Goal: Task Accomplishment & Management: Use online tool/utility

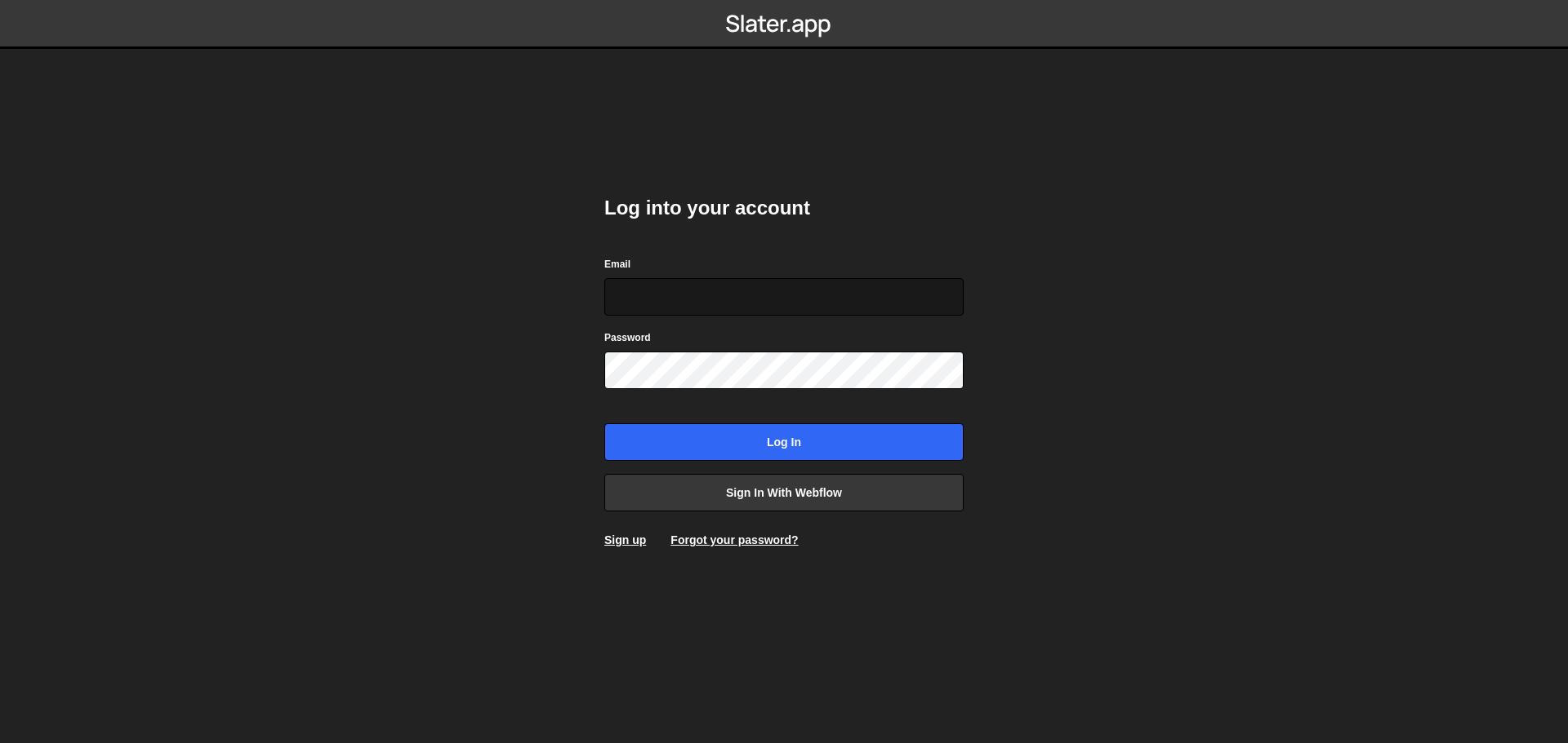
click at [628, 292] on input "Email" at bounding box center [784, 297] width 359 height 38
type input "codesmart3@gmail.com"
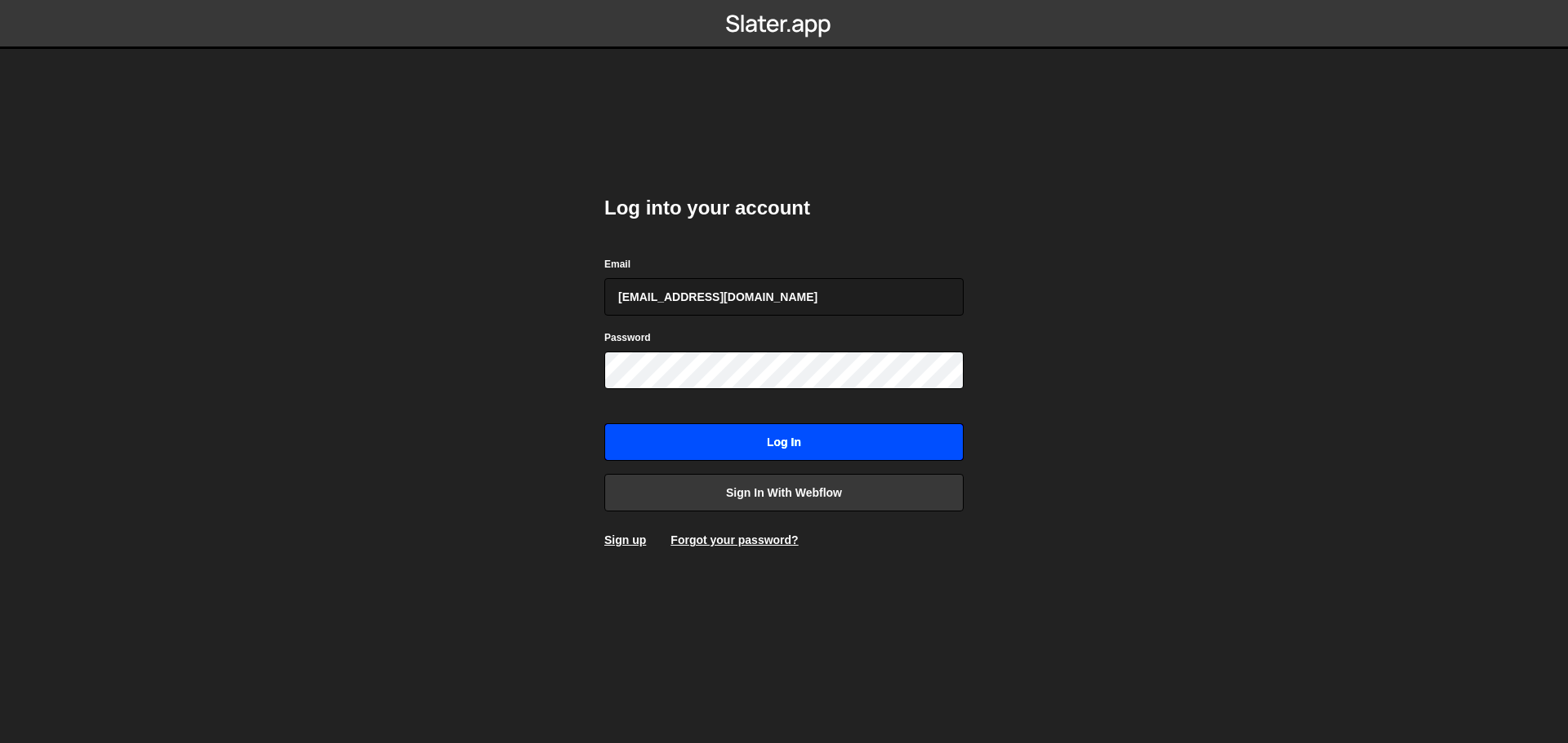
click at [703, 450] on input "Log in" at bounding box center [784, 442] width 359 height 38
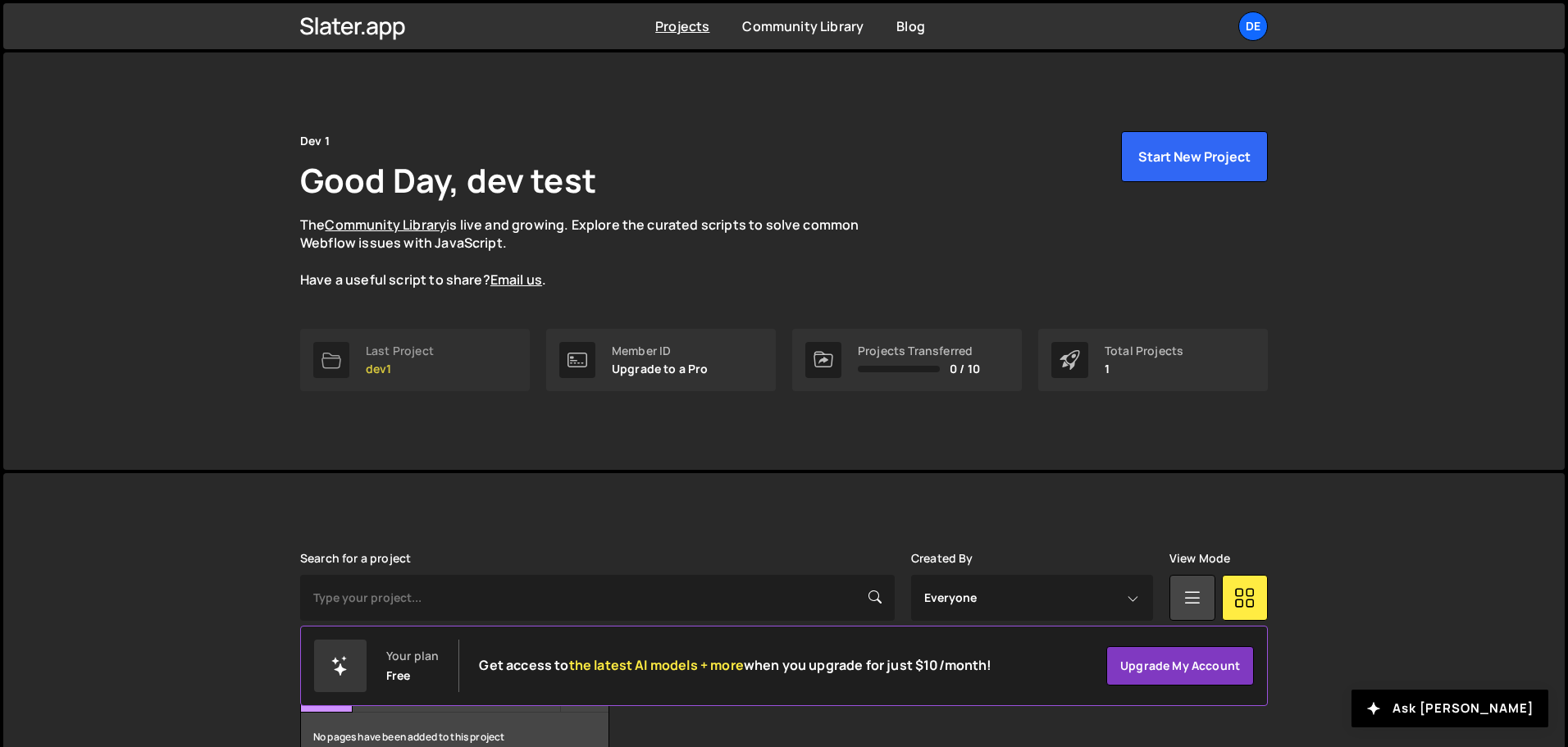
click at [444, 364] on link "Last Project dev1" at bounding box center [415, 360] width 230 height 63
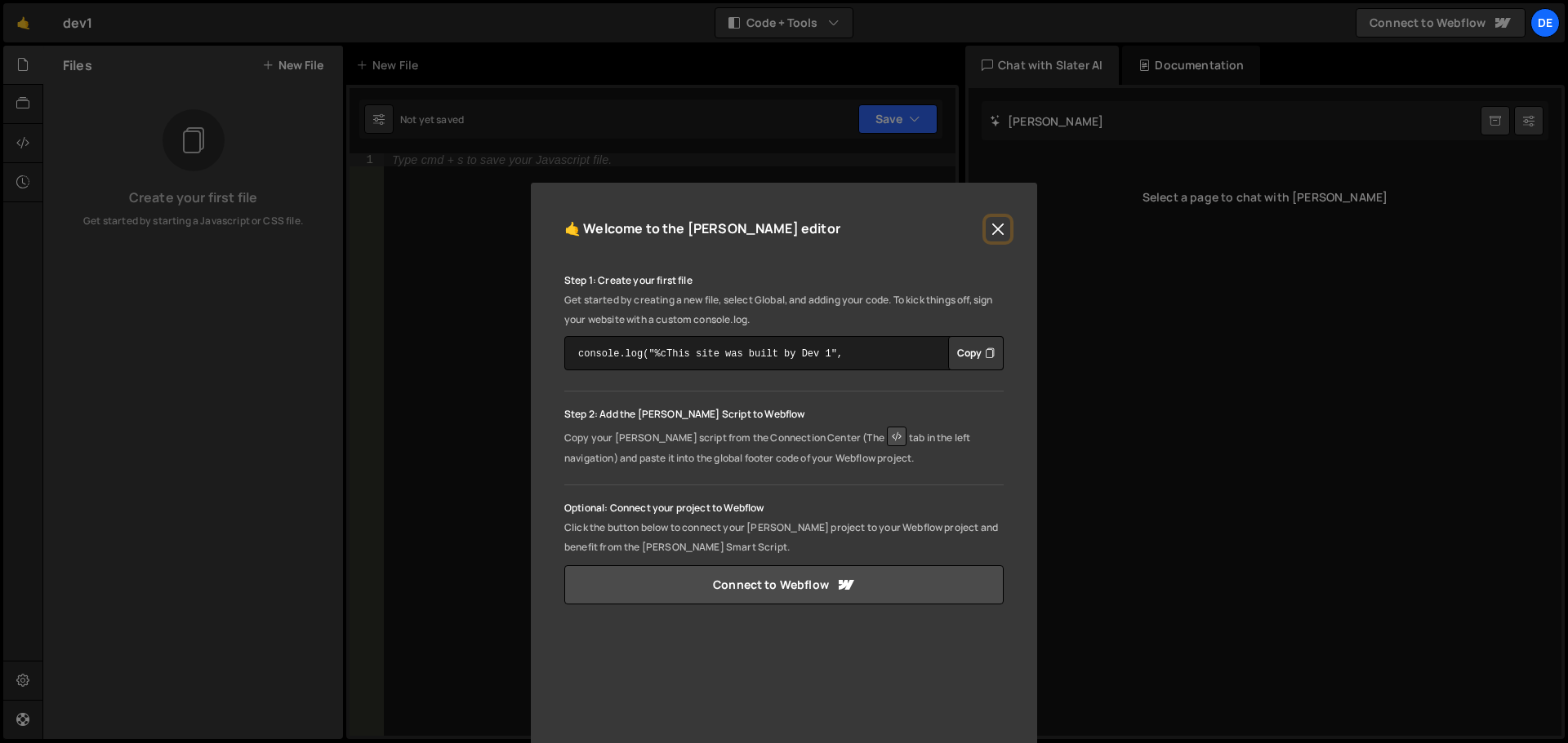
click at [989, 227] on button "Close" at bounding box center [998, 229] width 25 height 25
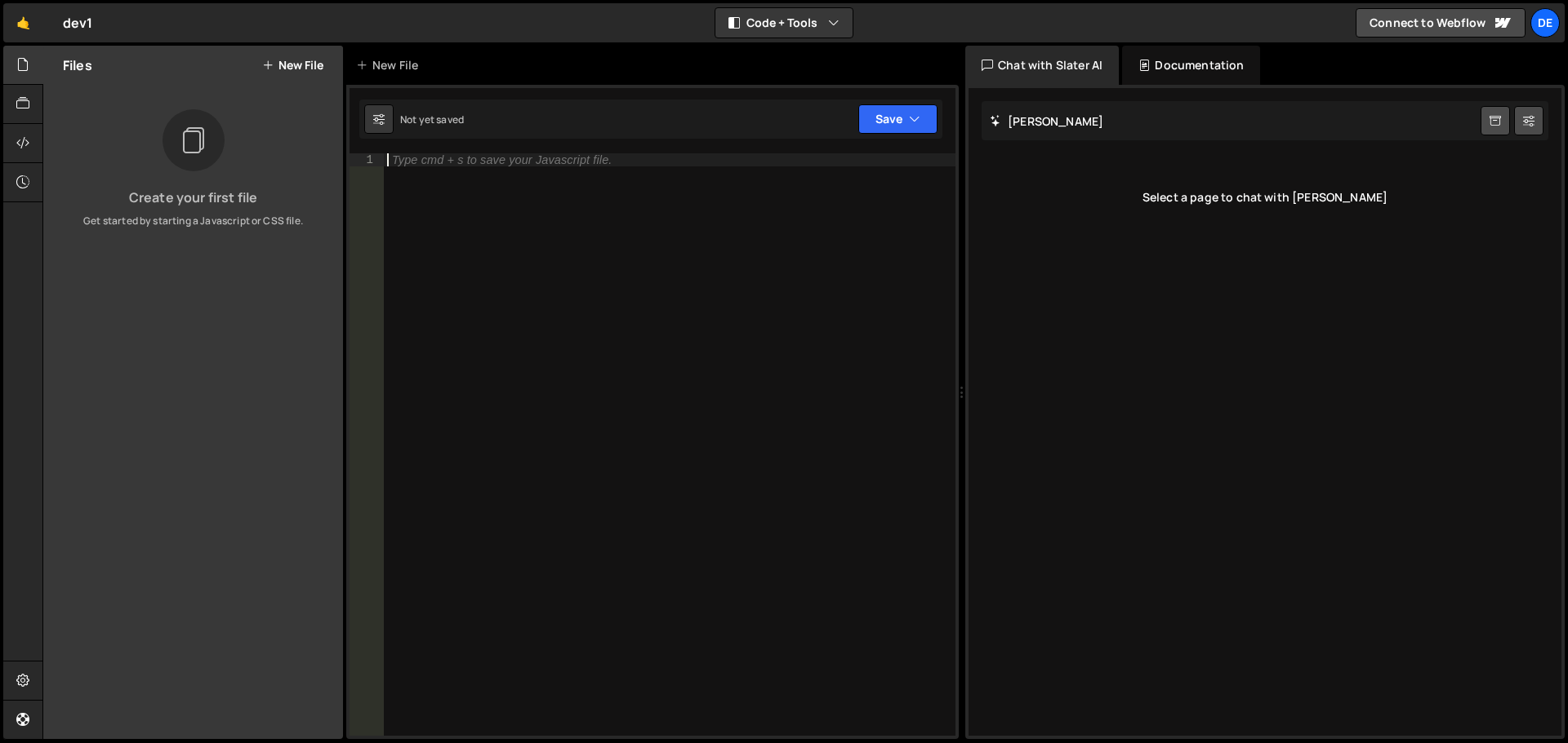
click at [446, 166] on div "Type cmd + s to save your Javascript file." at bounding box center [670, 458] width 572 height 609
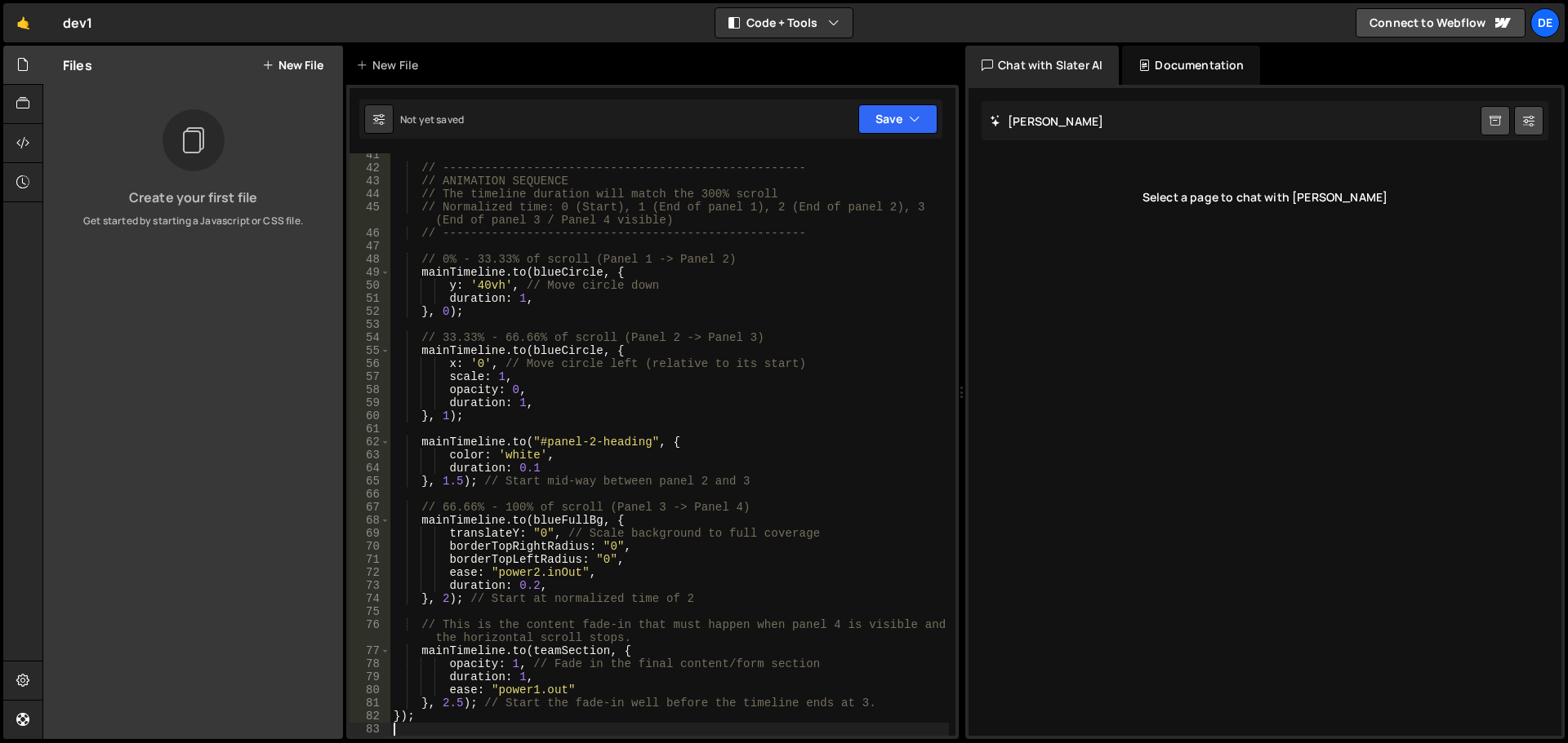
scroll to position [700, 0]
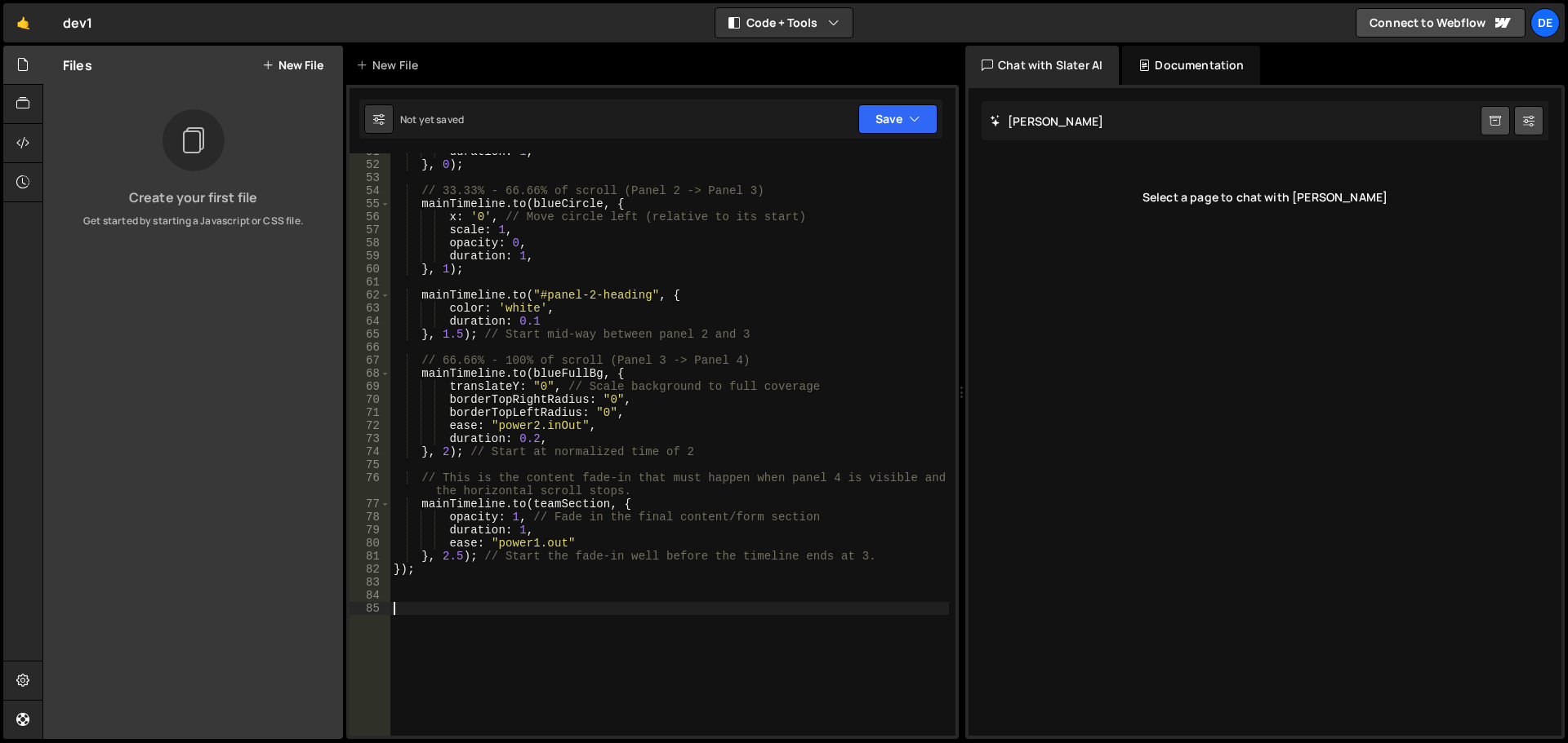
paste textarea "When I am applying this code I want to stop the last "article id="panel-4" sect…"
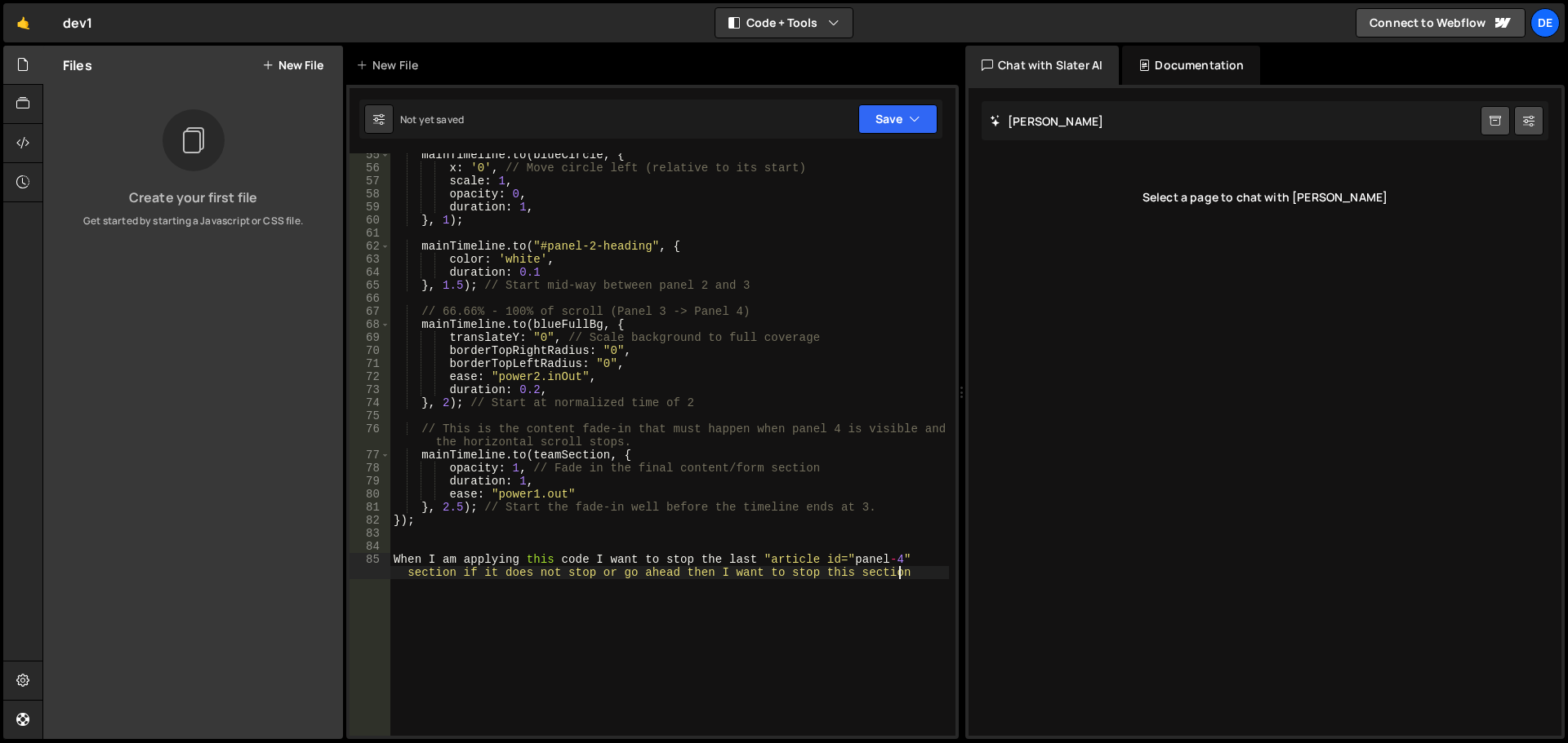
scroll to position [877, 0]
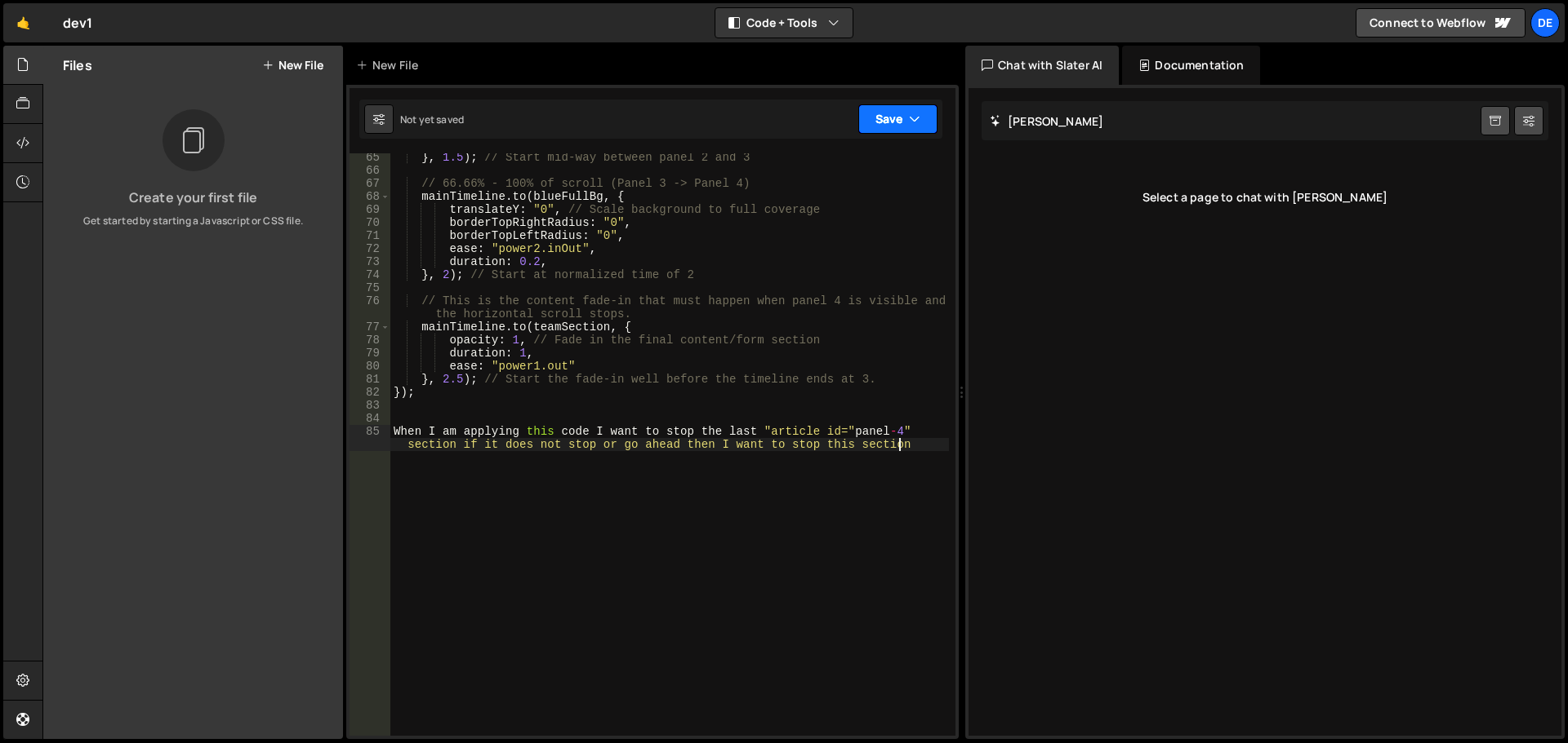
type textarea "When I am applying this code I want to stop the last "article id="panel-4" sect…"
click at [885, 119] on button "Save" at bounding box center [897, 119] width 79 height 29
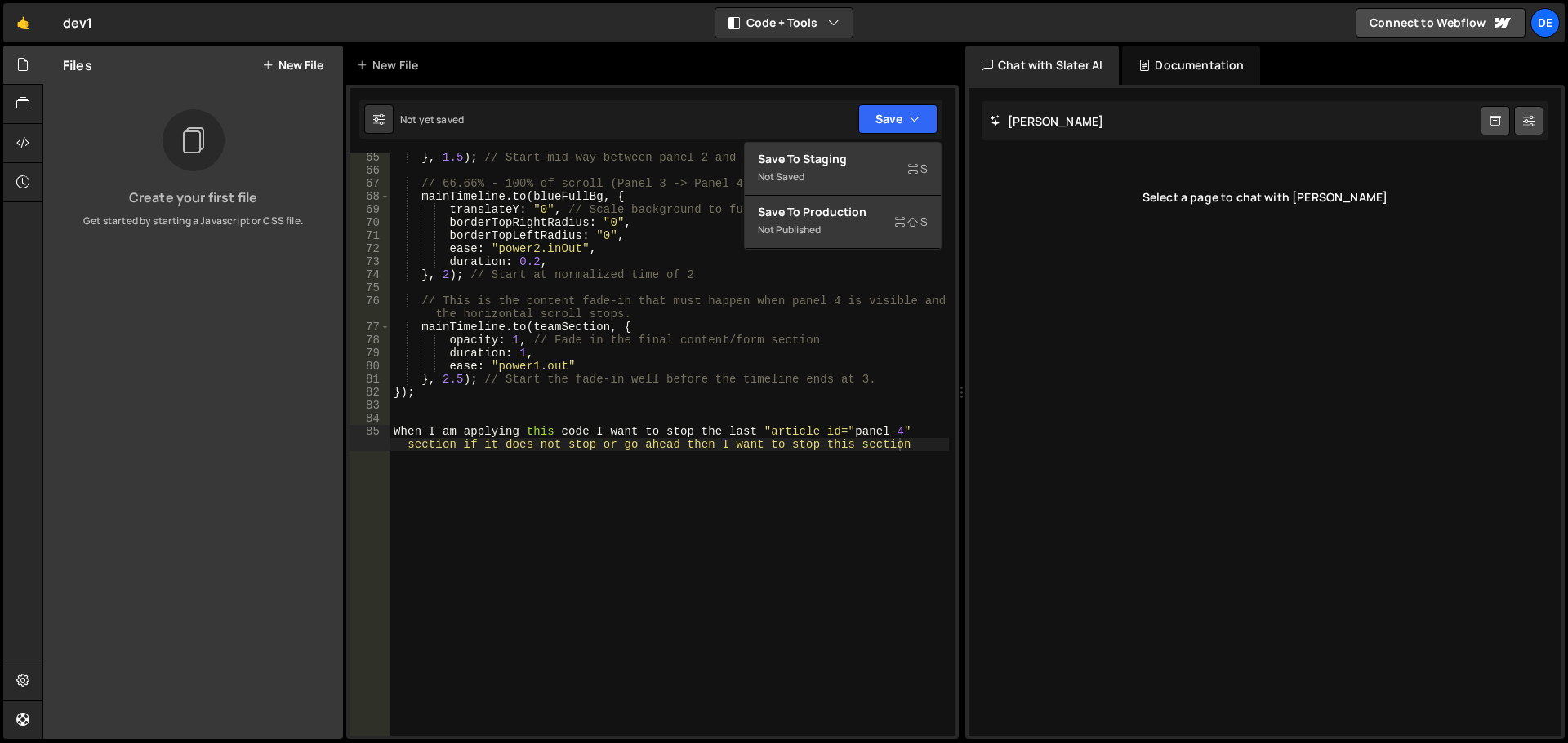
click at [638, 438] on div "} , 1.5 ) ; // Start mid-way between panel 2 and 3 // 66.66% - 100% of scroll (…" at bounding box center [669, 461] width 558 height 622
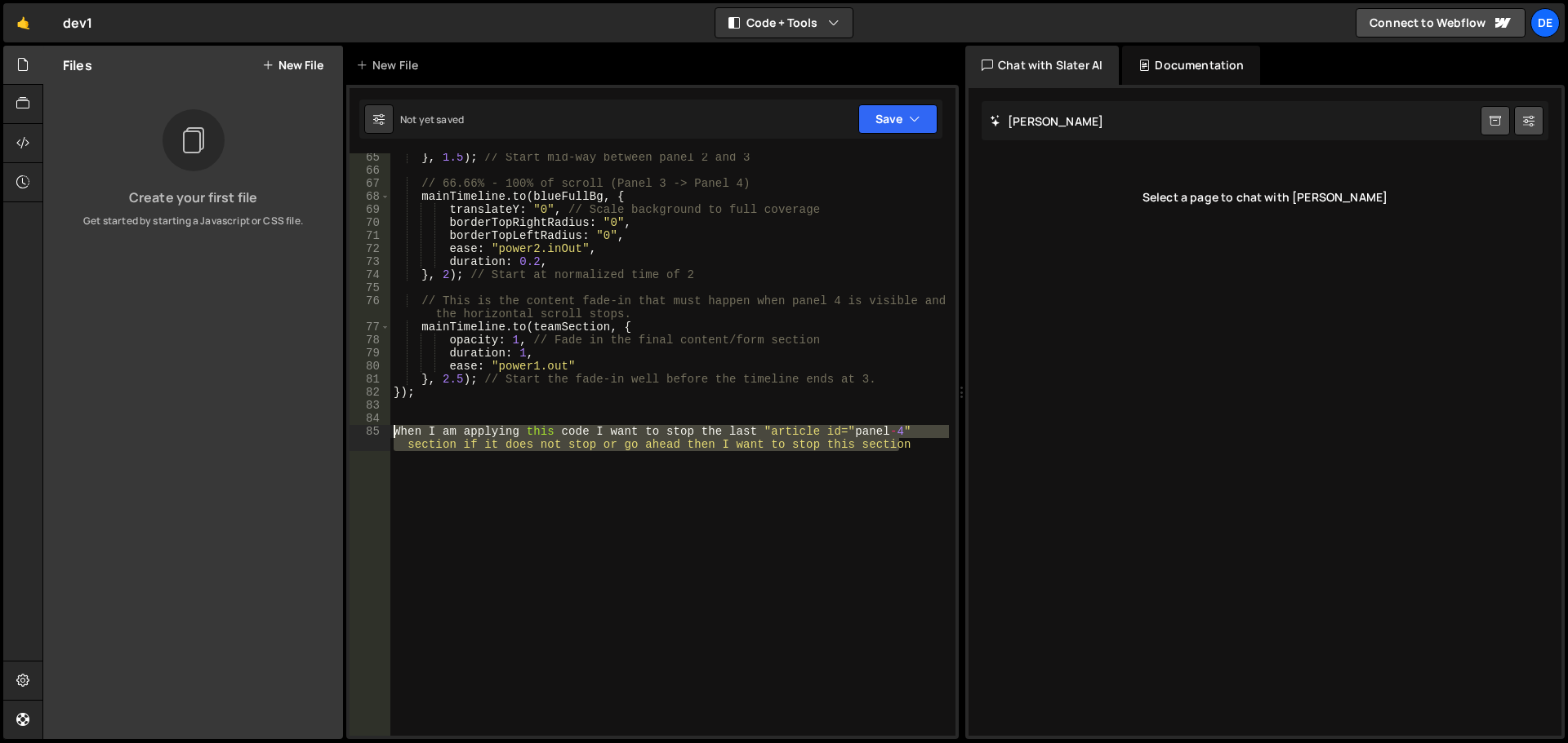
drag, startPoint x: 904, startPoint y: 444, endPoint x: 291, endPoint y: 432, distance: 613.1
click at [291, 432] on div "Files New File Create your first file Get started by starting a Javascript or C…" at bounding box center [805, 393] width 1525 height 694
click at [895, 120] on button "Save" at bounding box center [897, 119] width 79 height 29
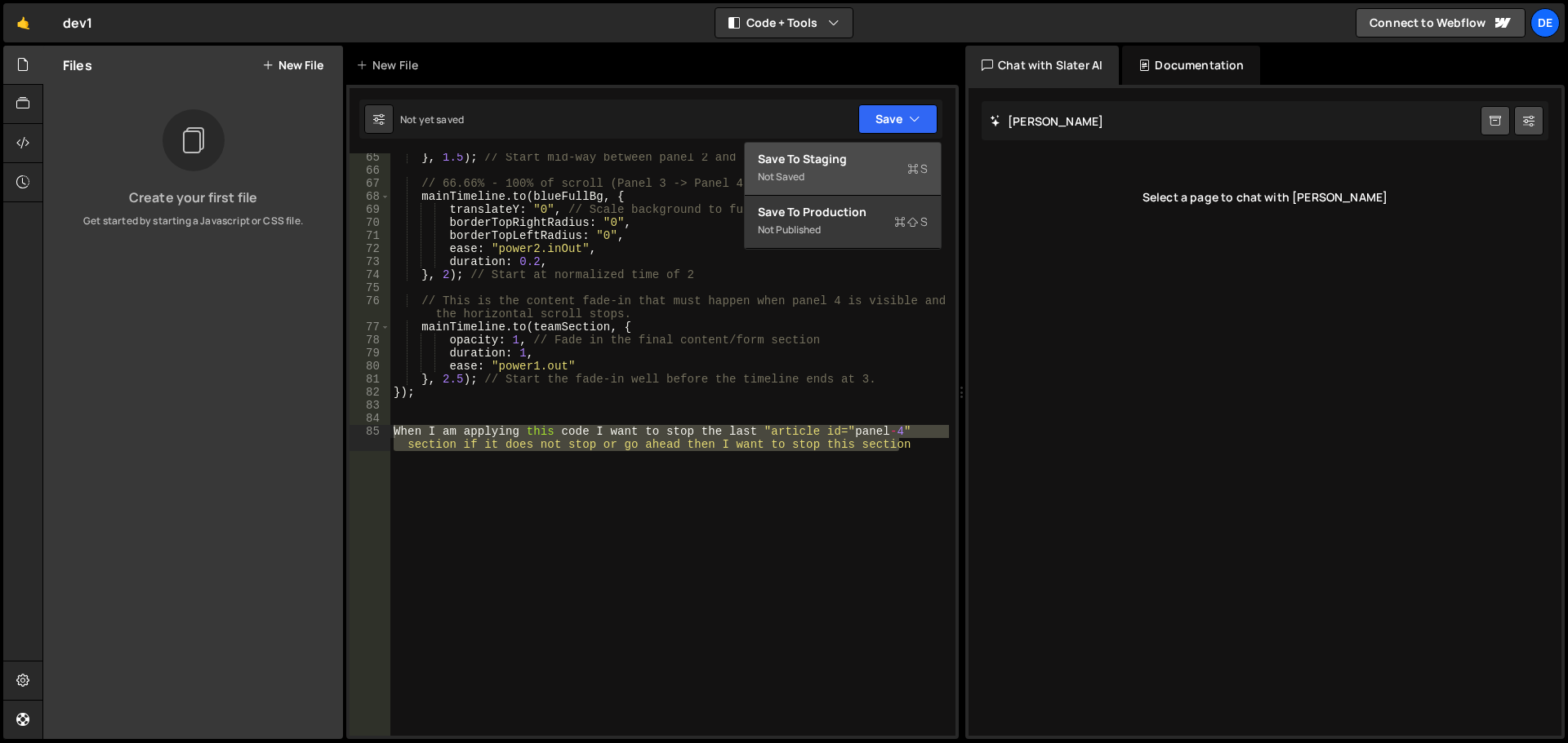
click at [824, 160] on div "Save to Staging S" at bounding box center [842, 159] width 170 height 16
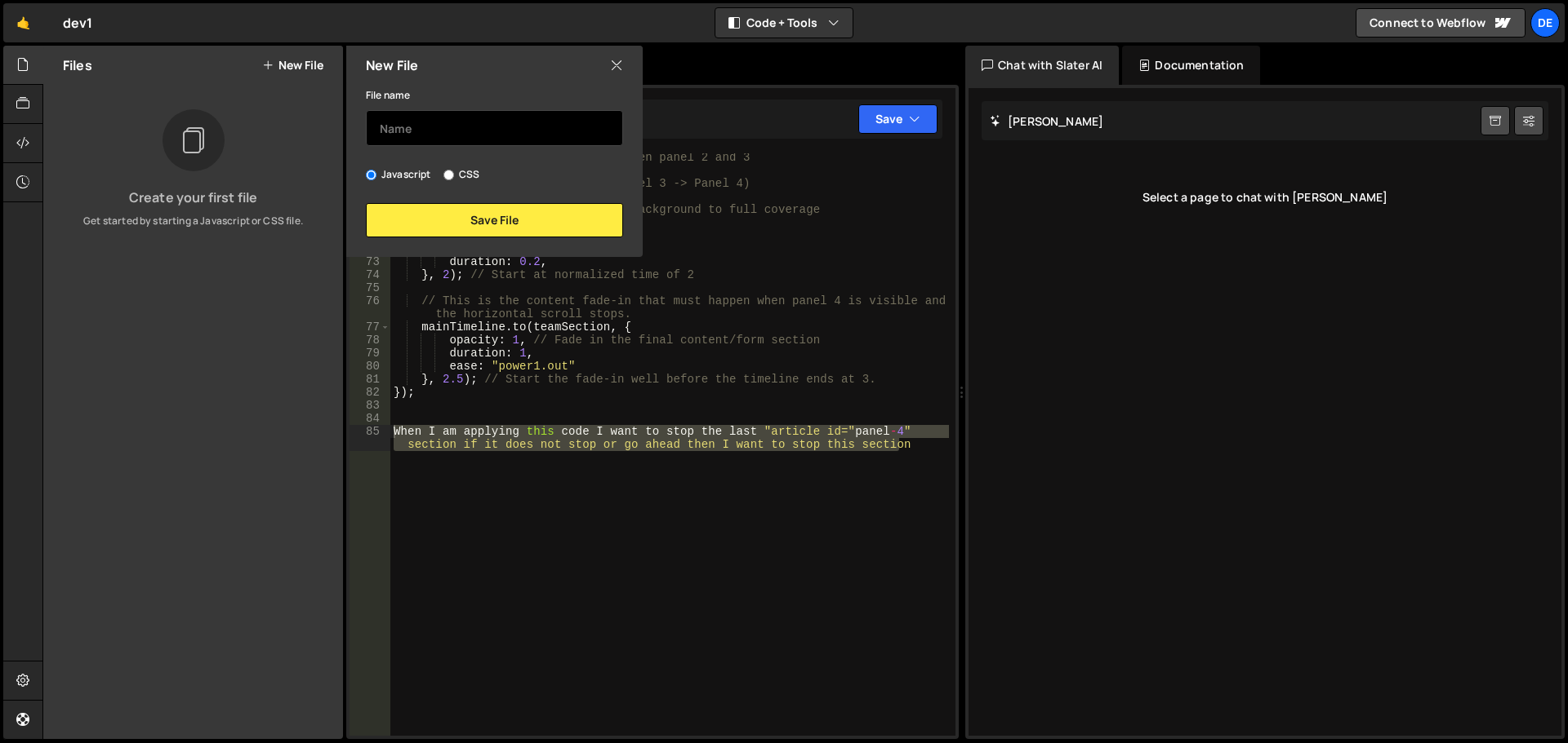
click at [408, 129] on input "text" at bounding box center [494, 128] width 257 height 36
type input "1"
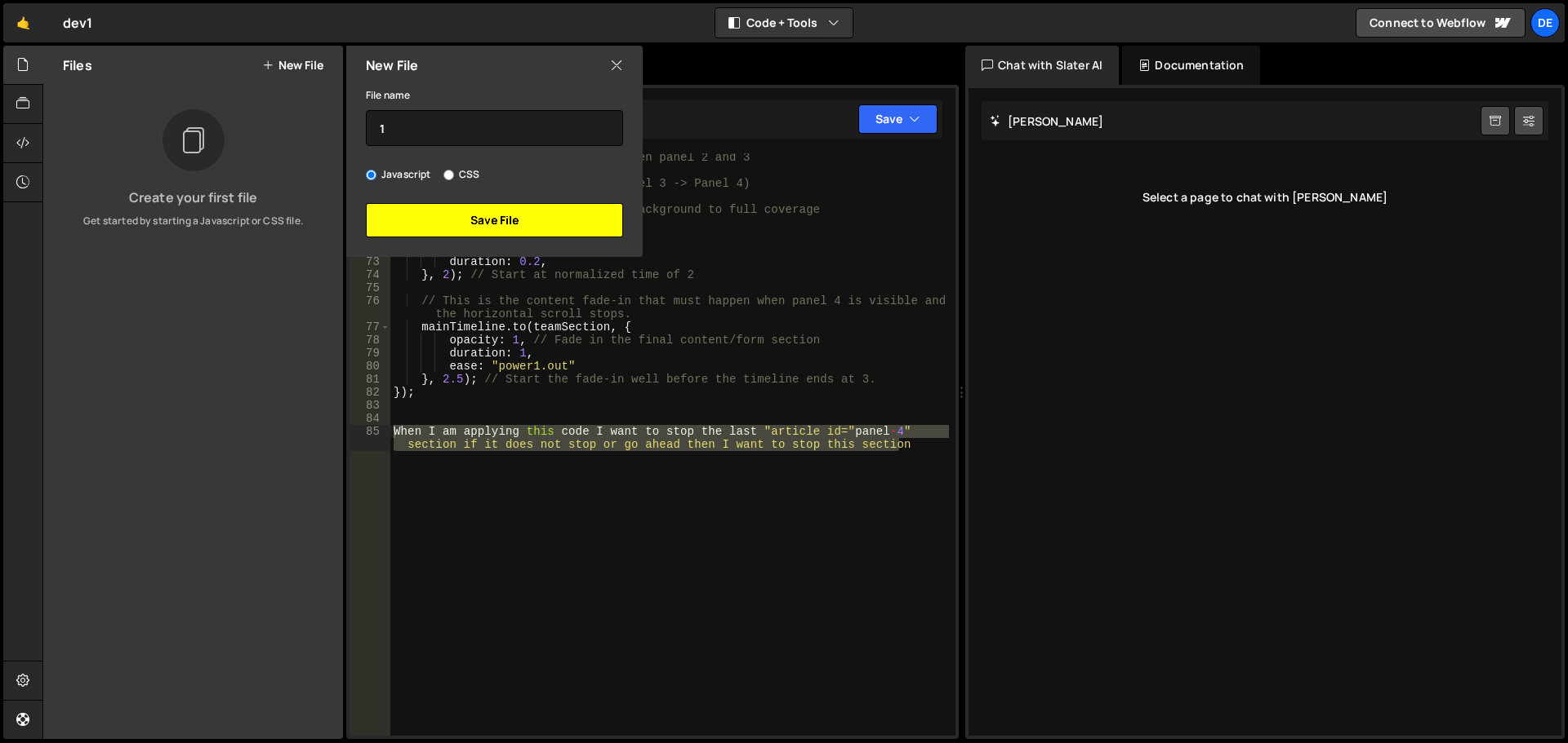
click at [452, 221] on button "Save File" at bounding box center [494, 220] width 257 height 34
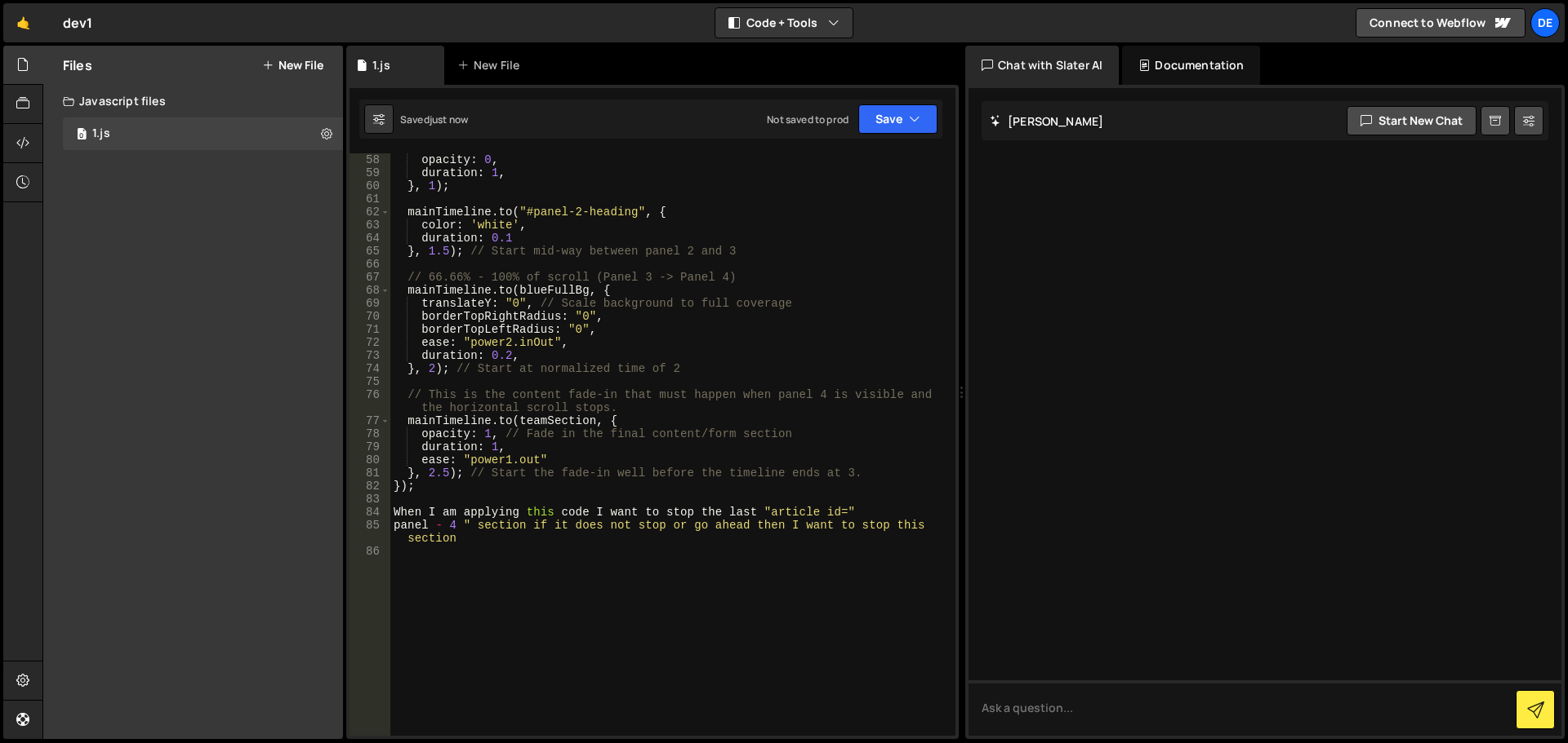
scroll to position [891, 0]
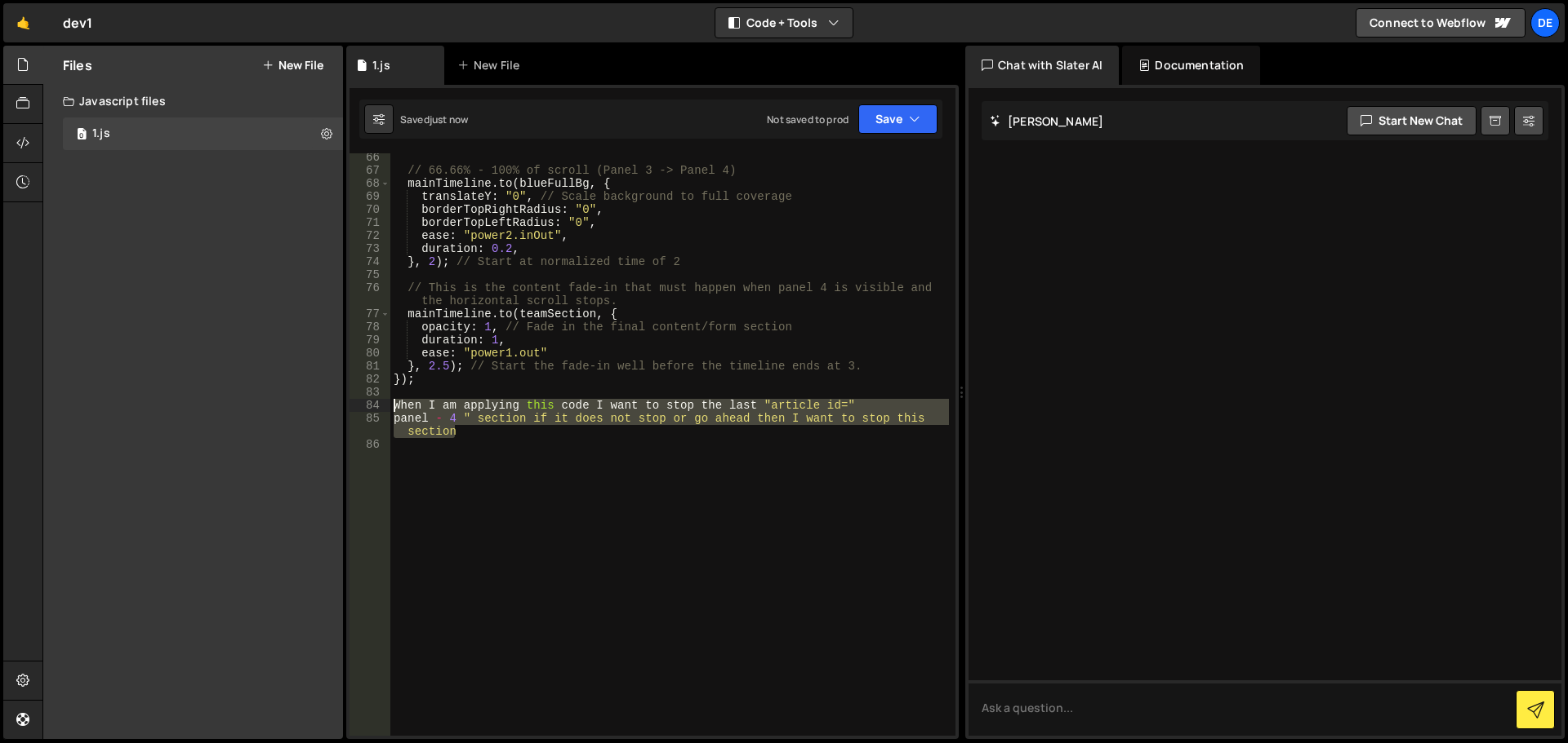
drag, startPoint x: 451, startPoint y: 427, endPoint x: 362, endPoint y: 409, distance: 90.8
click at [362, 409] on div "panel - 4 " section if it does not stop or go ahead then I want to stop this se…" at bounding box center [652, 444] width 606 height 583
type textarea "When I am applying this code I want to stop the last "article id=" panel - 4 " …"
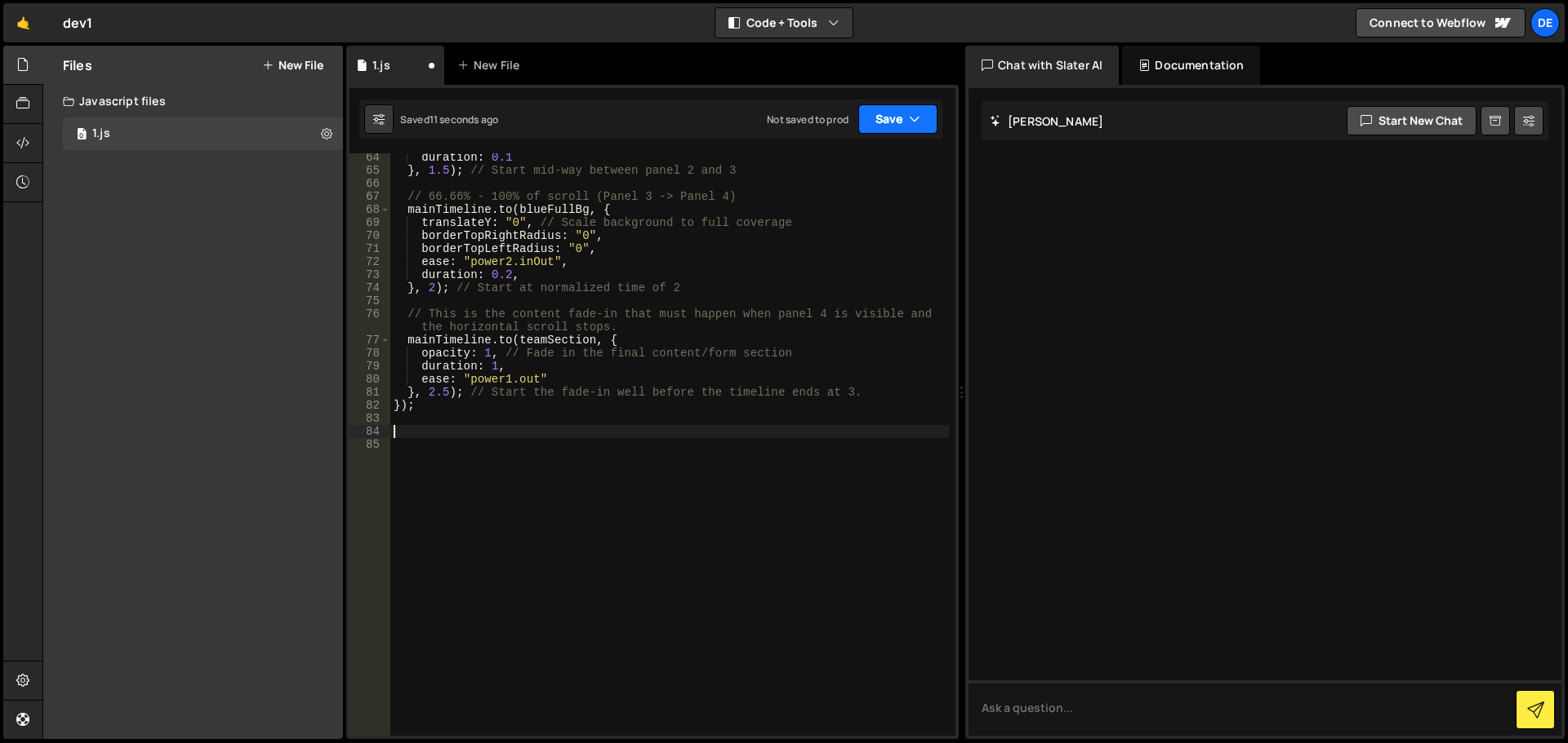
click at [889, 122] on button "Save" at bounding box center [897, 119] width 79 height 29
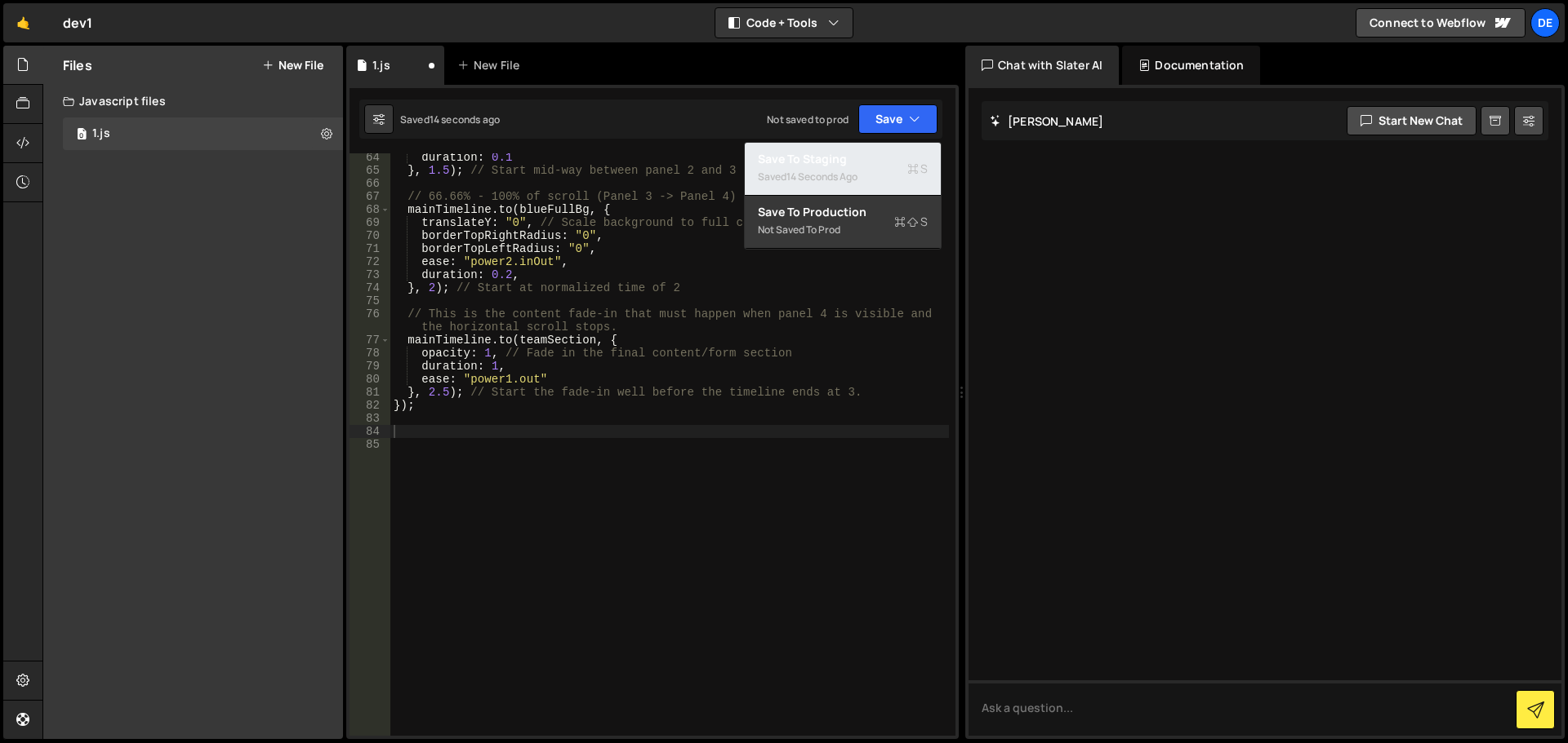
click at [787, 176] on div "Saved 14 seconds ago" at bounding box center [842, 177] width 170 height 20
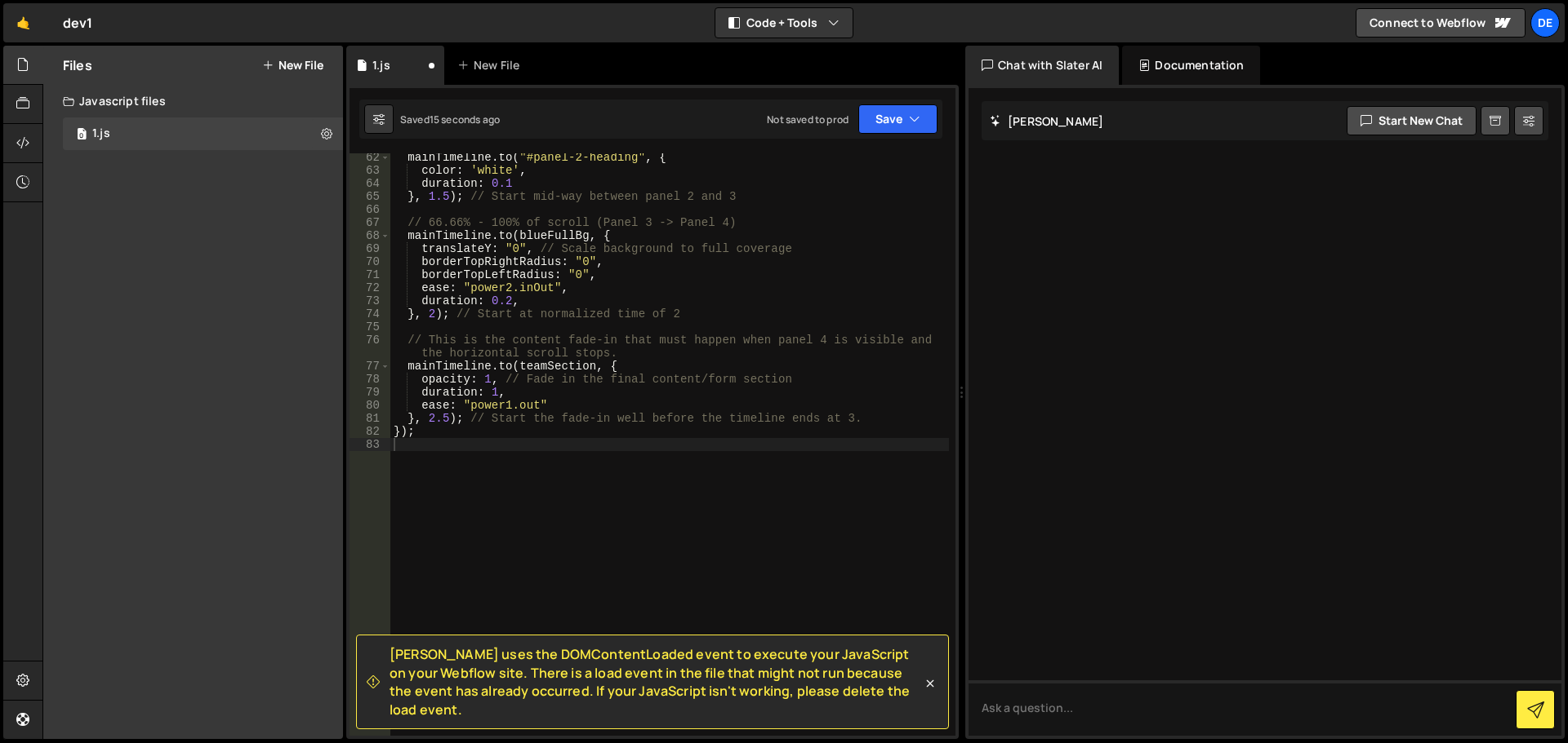
scroll to position [838, 0]
click at [1010, 704] on textarea at bounding box center [1265, 708] width 592 height 55
click at [618, 703] on span "[PERSON_NAME] uses the DOMContentLoaded event to execute your JavaScript on you…" at bounding box center [656, 682] width 533 height 73
click at [1060, 703] on textarea at bounding box center [1265, 708] width 592 height 55
paste textarea "When I am applying this code I want to stop the last "article id=" panel - 4 " …"
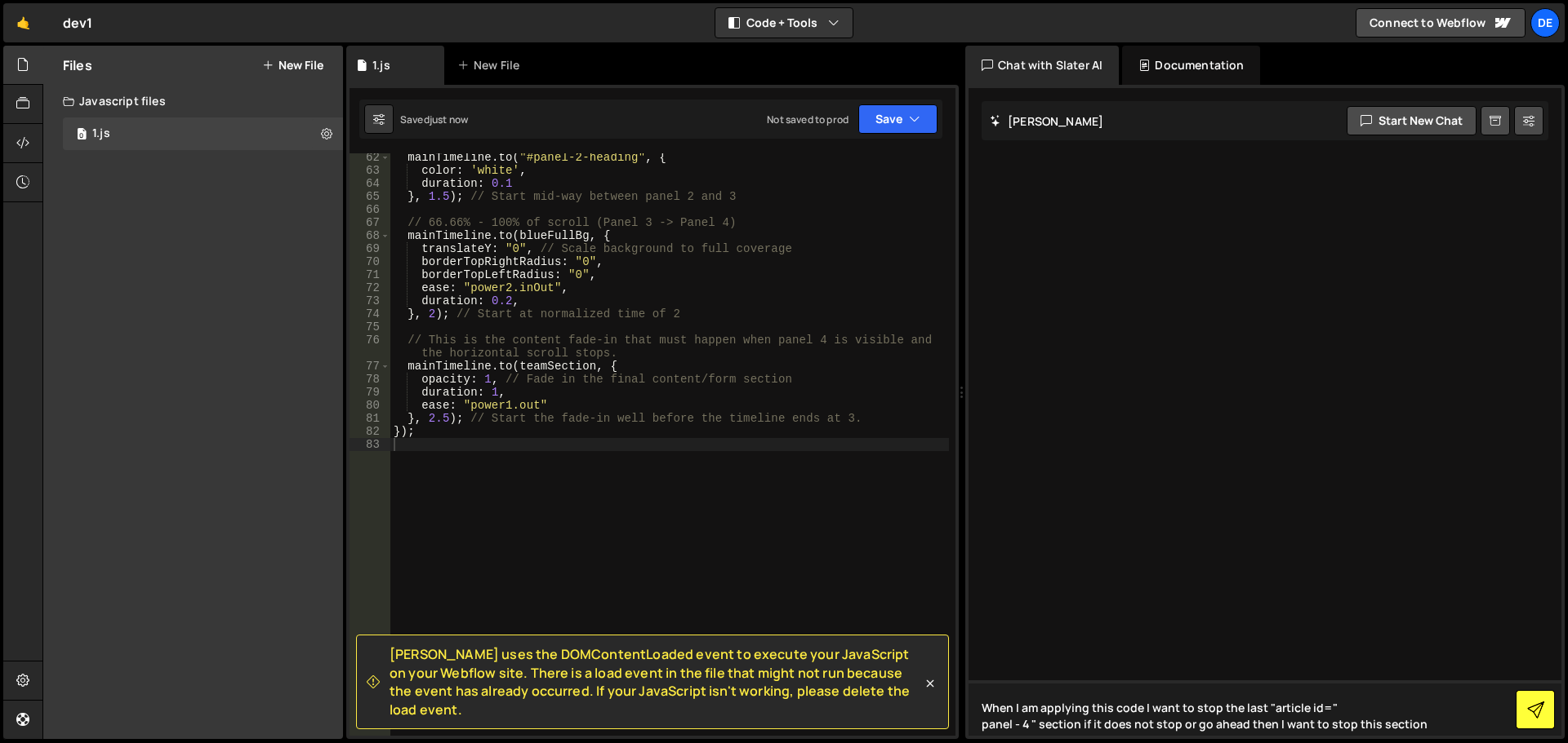
type textarea "When I am applying this code I want to stop the last "article id=" panel - 4 " …"
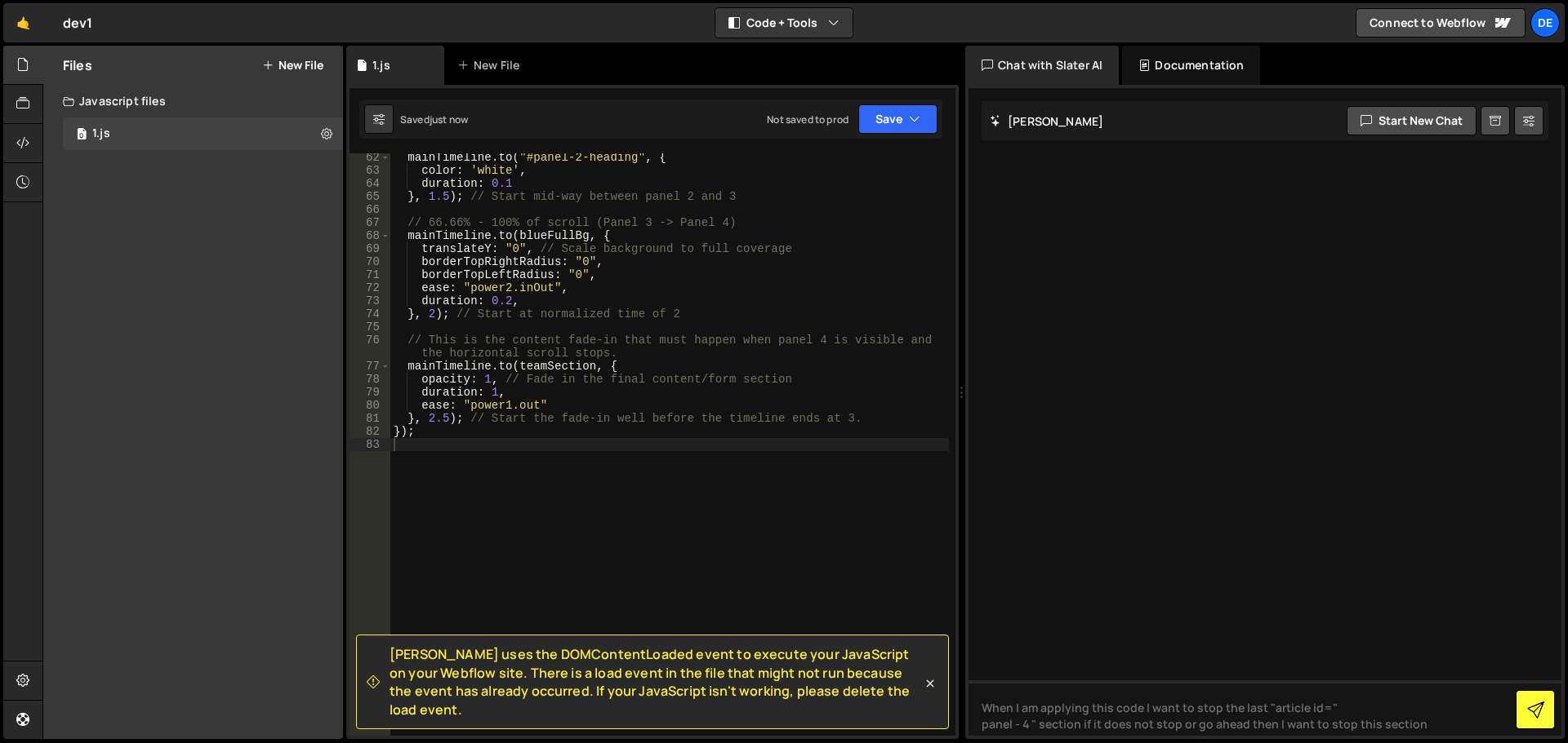
click at [1534, 708] on icon at bounding box center [1536, 711] width 17 height 17
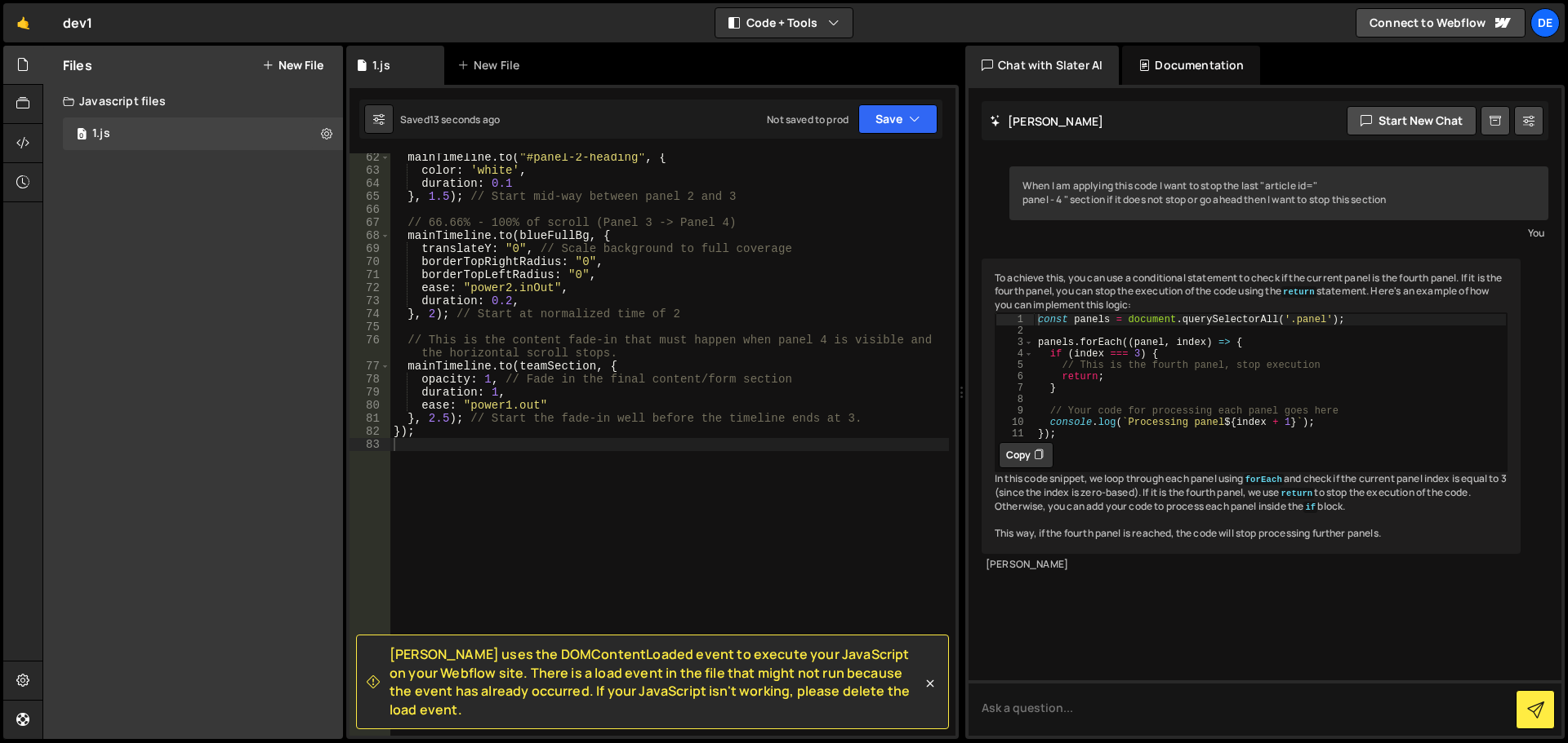
click at [1025, 467] on button "Copy" at bounding box center [1026, 455] width 55 height 26
click at [1013, 712] on textarea at bounding box center [1265, 708] width 592 height 55
type textarea "share full code"
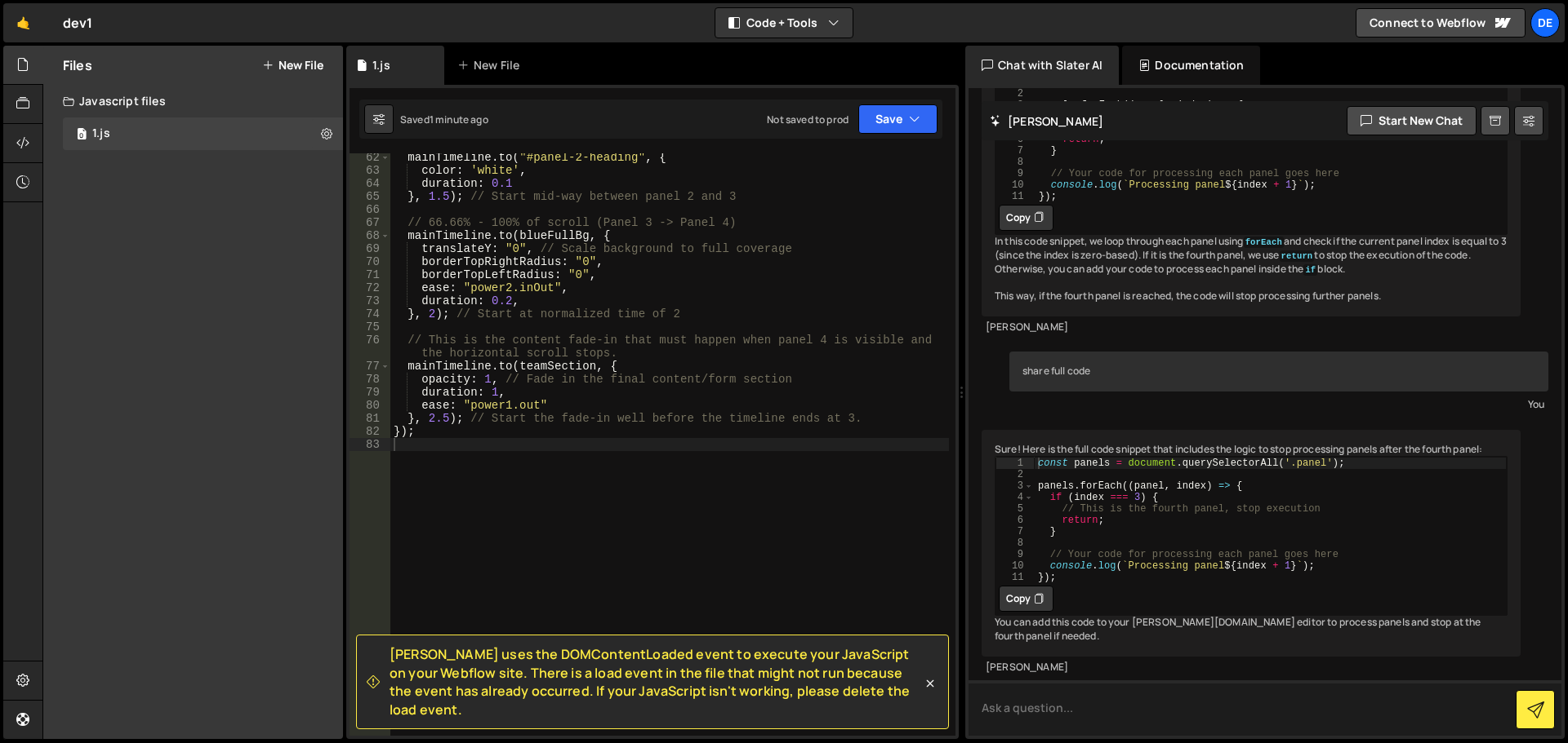
scroll to position [306, 0]
click at [1240, 528] on div "const panels = document . querySelectorAll ( '.panel' ) ; panels . forEach (( p…" at bounding box center [1270, 531] width 473 height 148
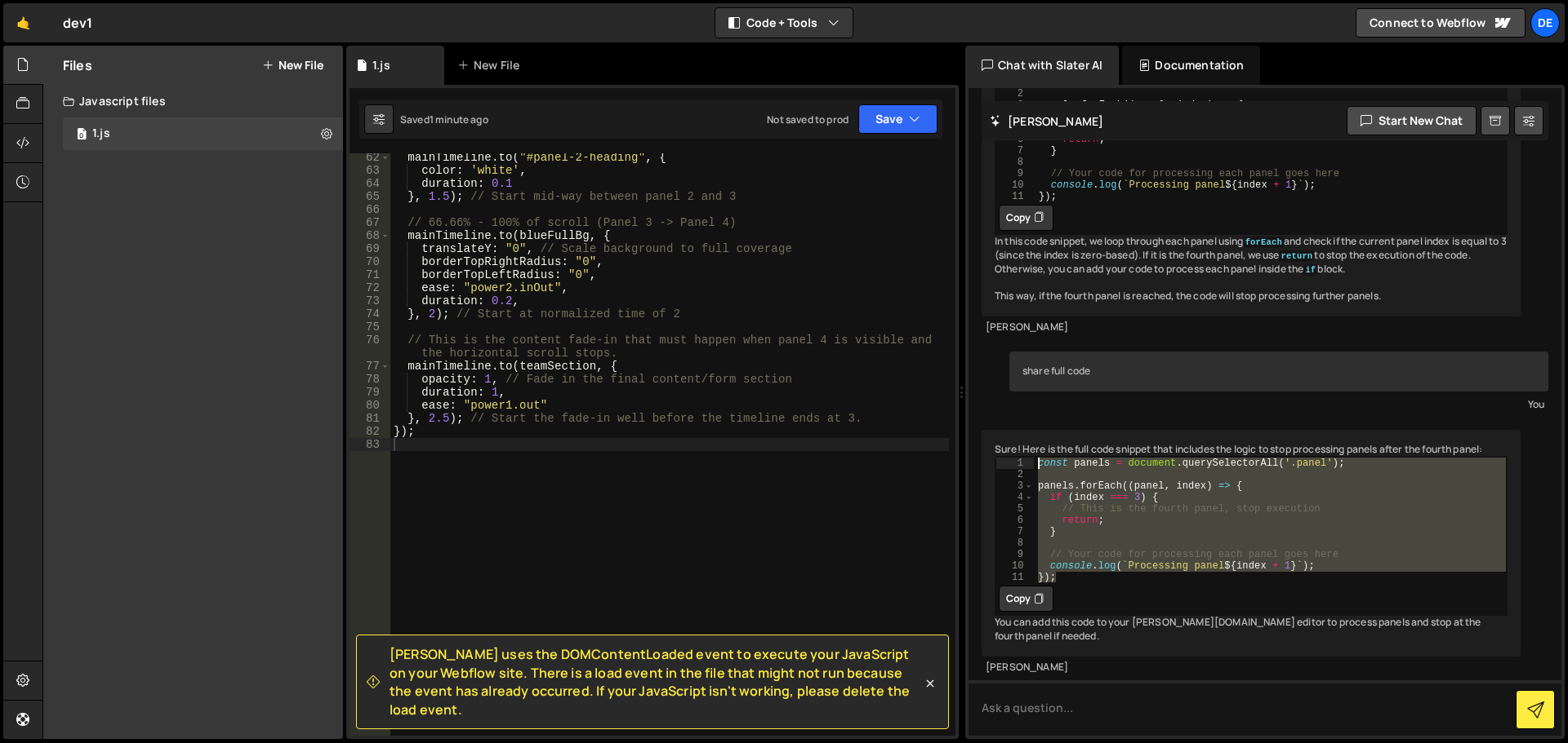
drag, startPoint x: 1073, startPoint y: 568, endPoint x: 1025, endPoint y: 452, distance: 125.5
click at [1025, 457] on div "1 2 3 4 5 6 7 8 9 10 11 const panels = document . querySelectorAll ( '.panel' )…" at bounding box center [1250, 520] width 511 height 125
type textarea "const panels = document.querySelectorAll('.panel');"
click at [930, 690] on icon at bounding box center [930, 683] width 16 height 16
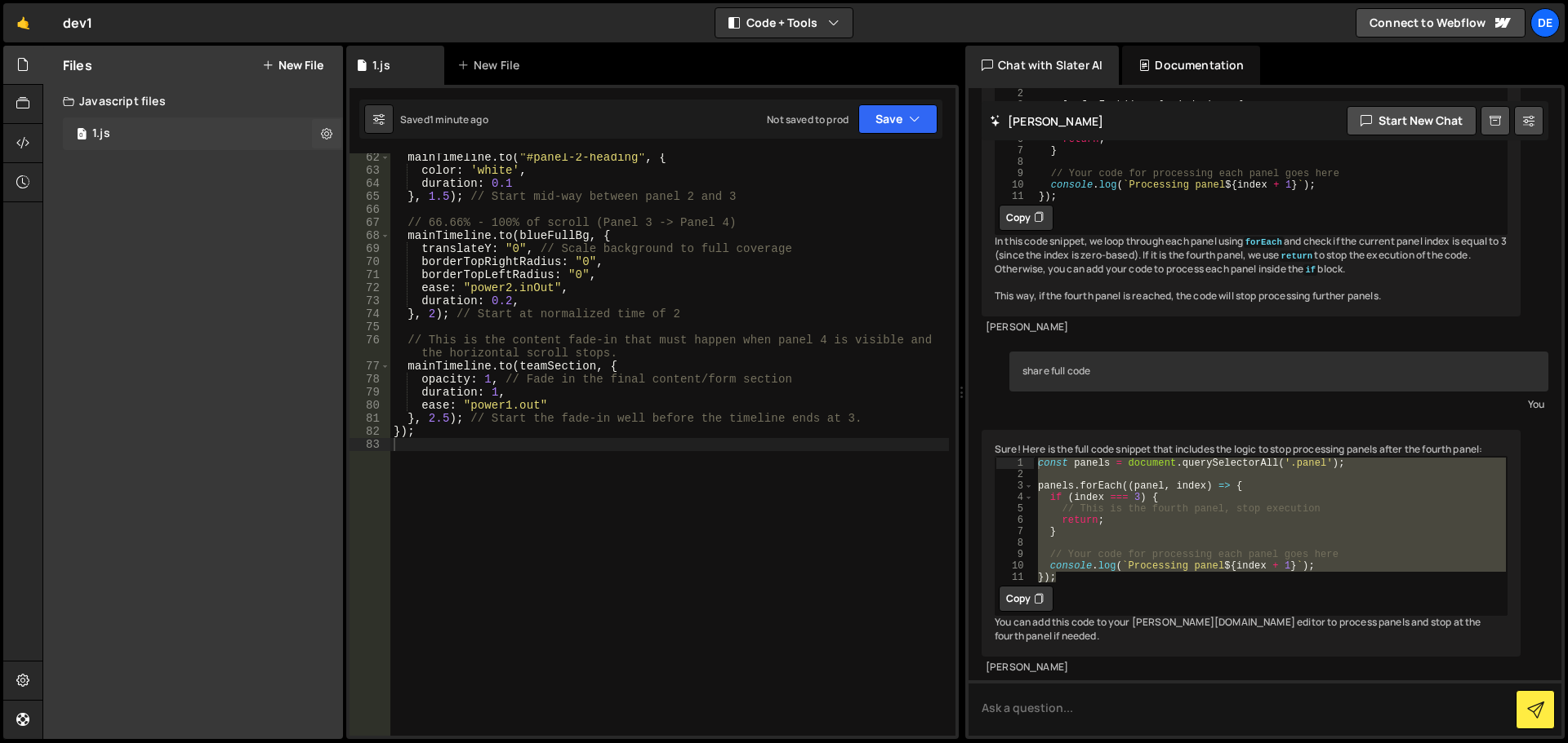
click at [248, 140] on div "0 1.js 0" at bounding box center [203, 134] width 280 height 32
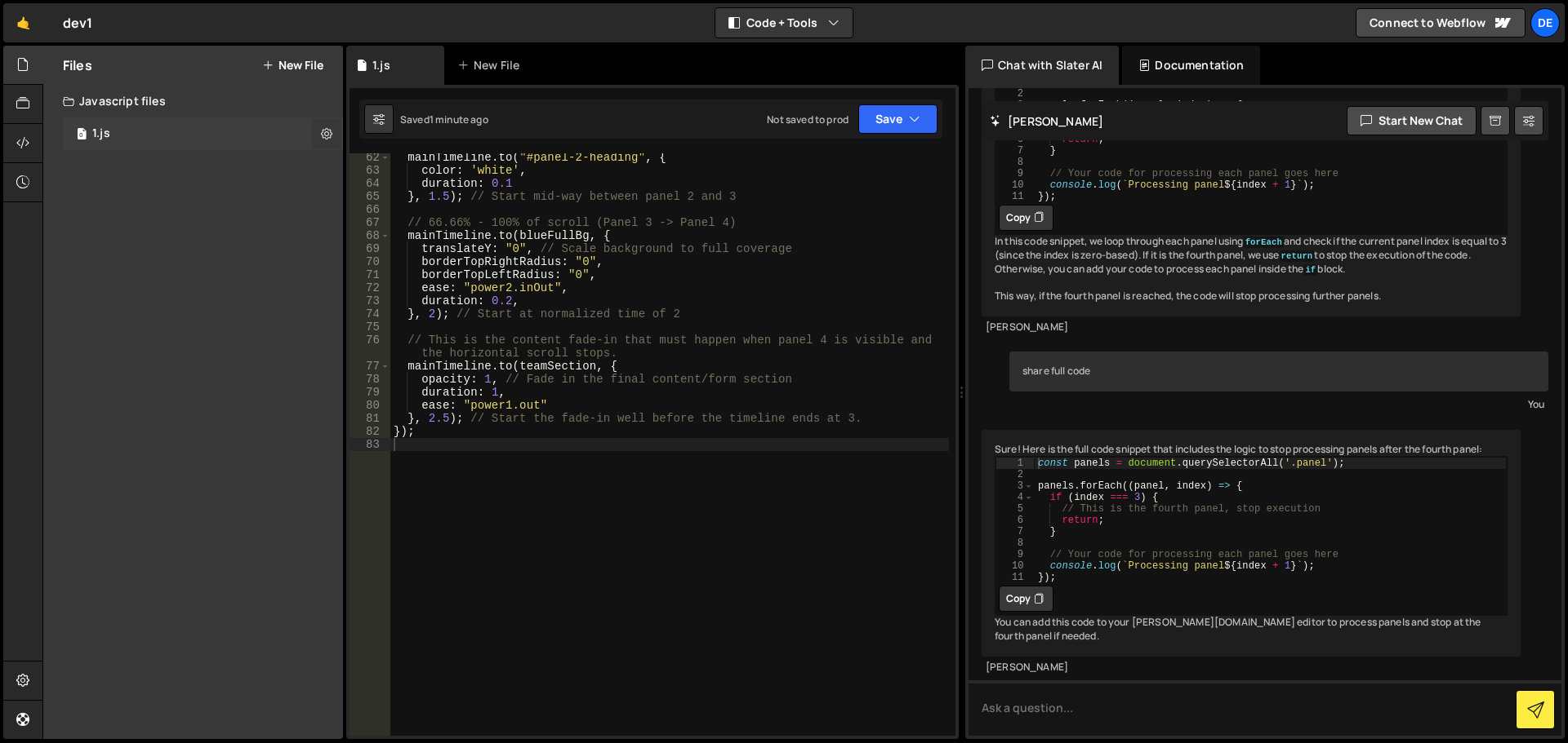
click at [326, 136] on icon at bounding box center [326, 133] width 11 height 15
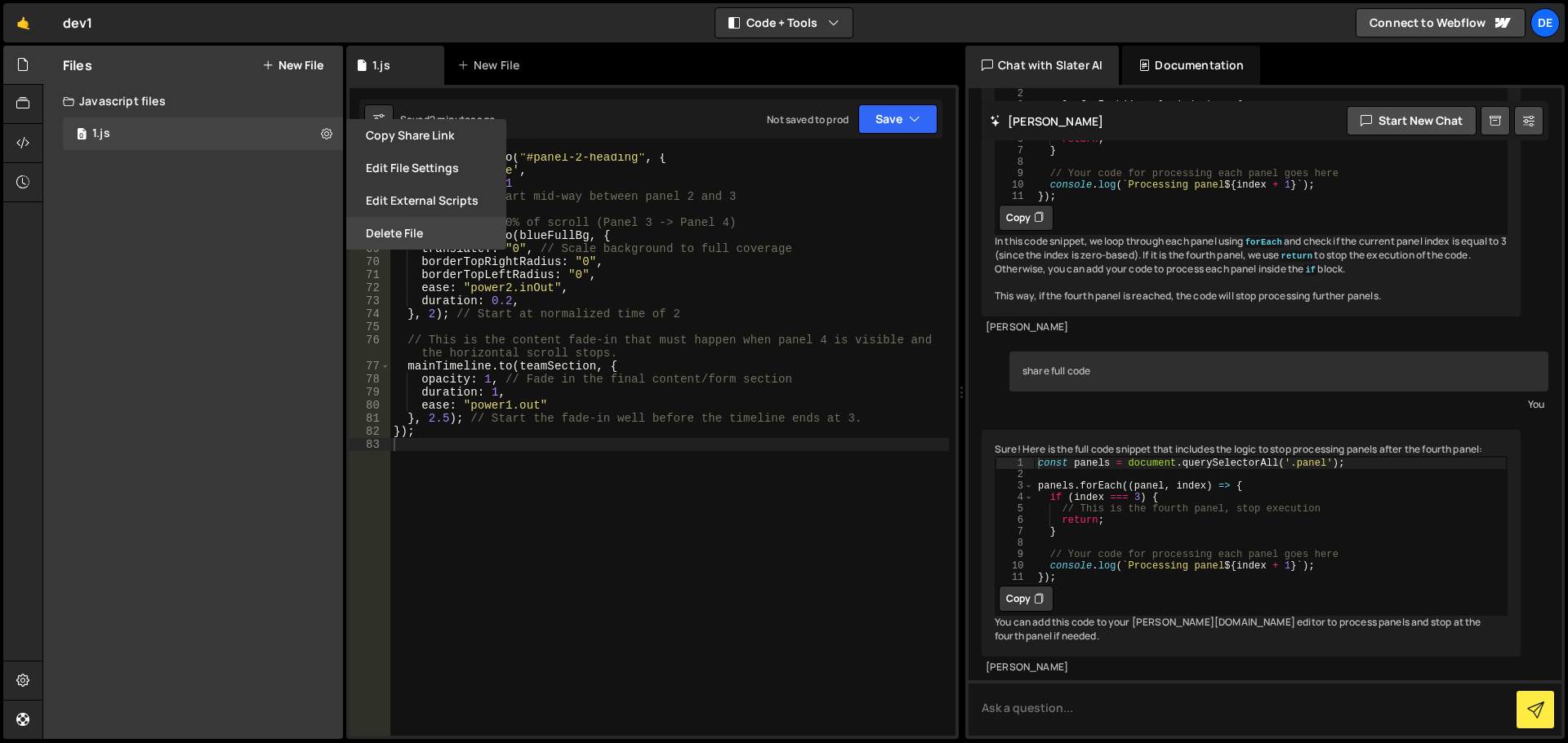
click at [398, 226] on button "Delete File" at bounding box center [426, 233] width 160 height 32
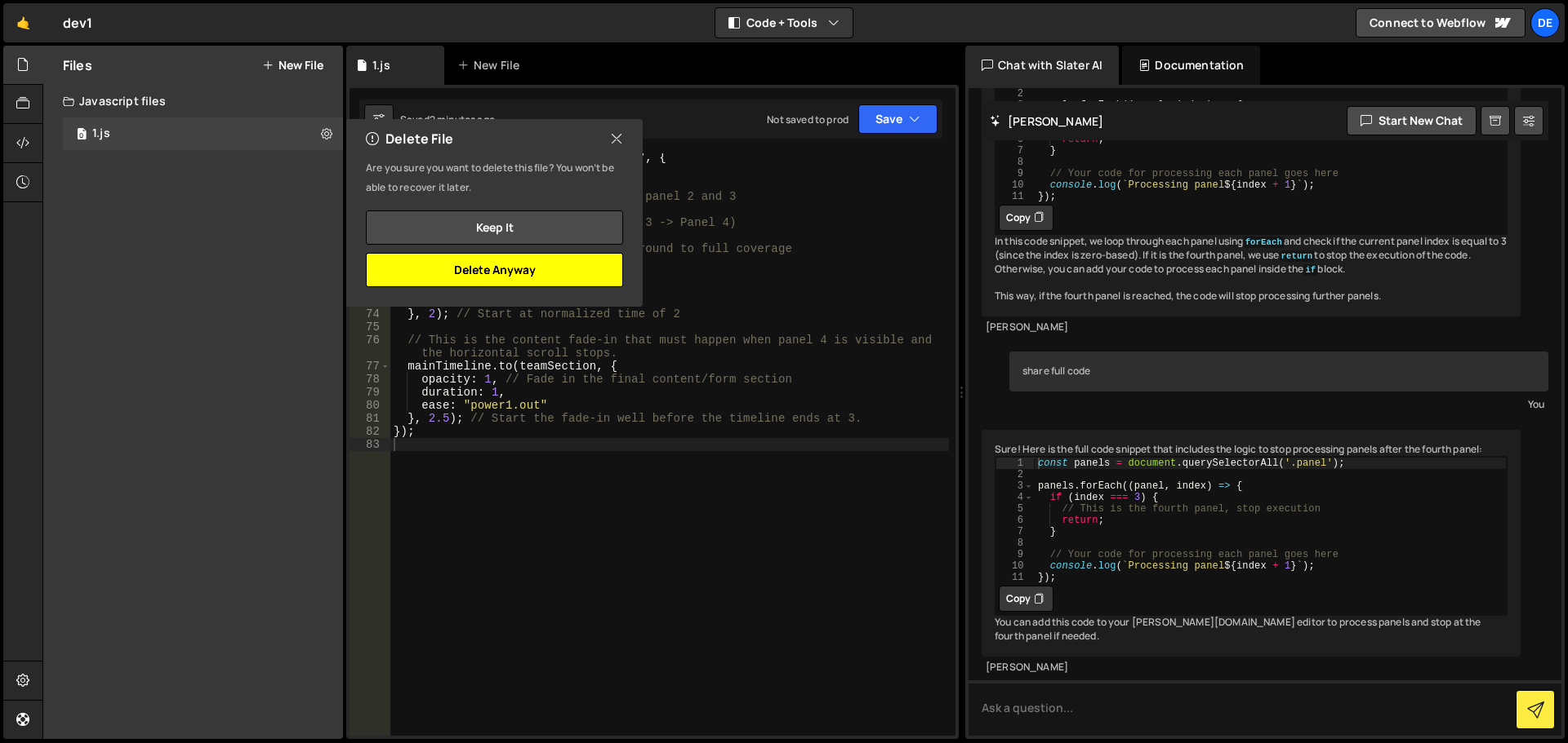
click at [427, 271] on button "Delete Anyway" at bounding box center [494, 270] width 257 height 34
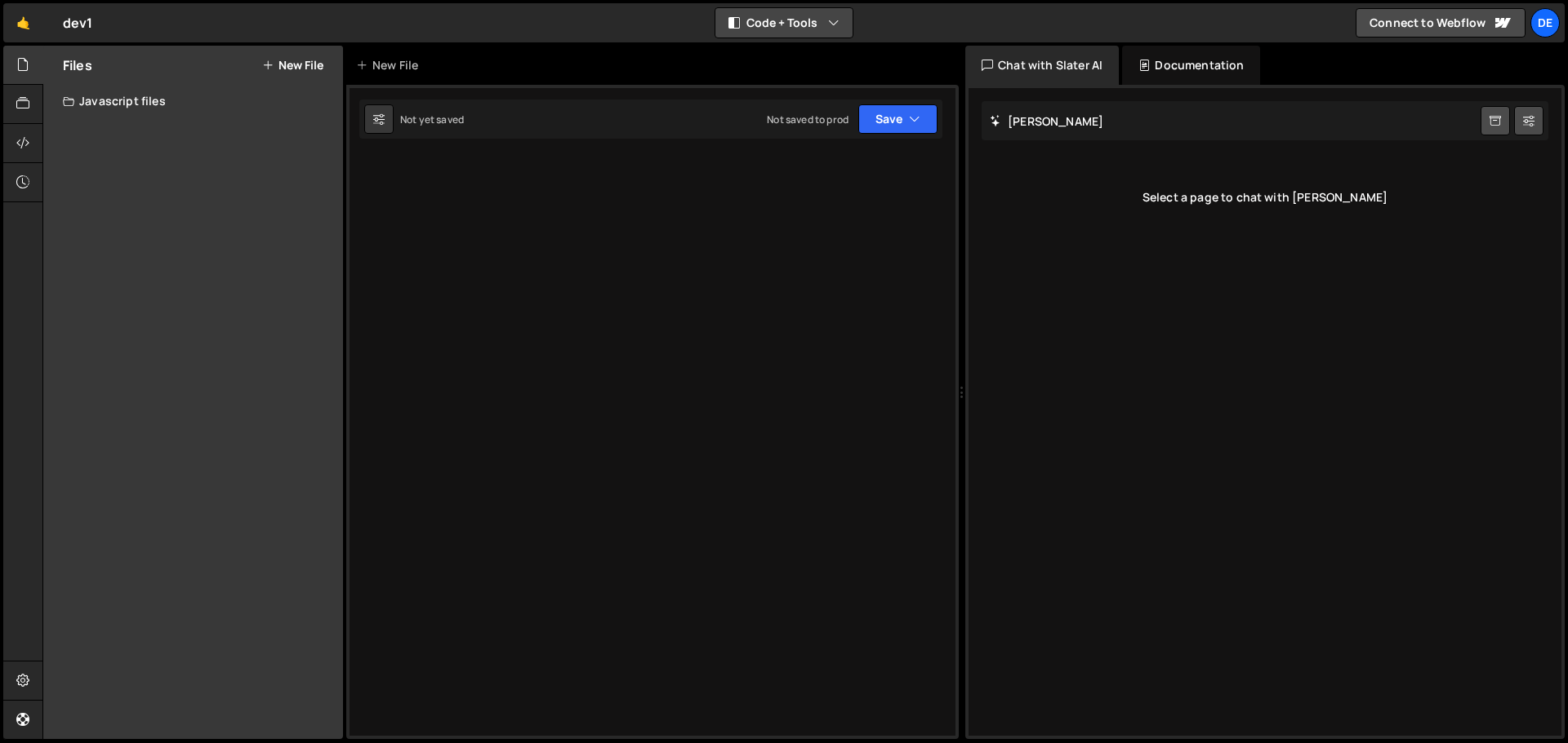
click at [756, 21] on button "Code + Tools" at bounding box center [784, 23] width 137 height 29
click at [760, 52] on button "Code Only" at bounding box center [784, 59] width 137 height 29
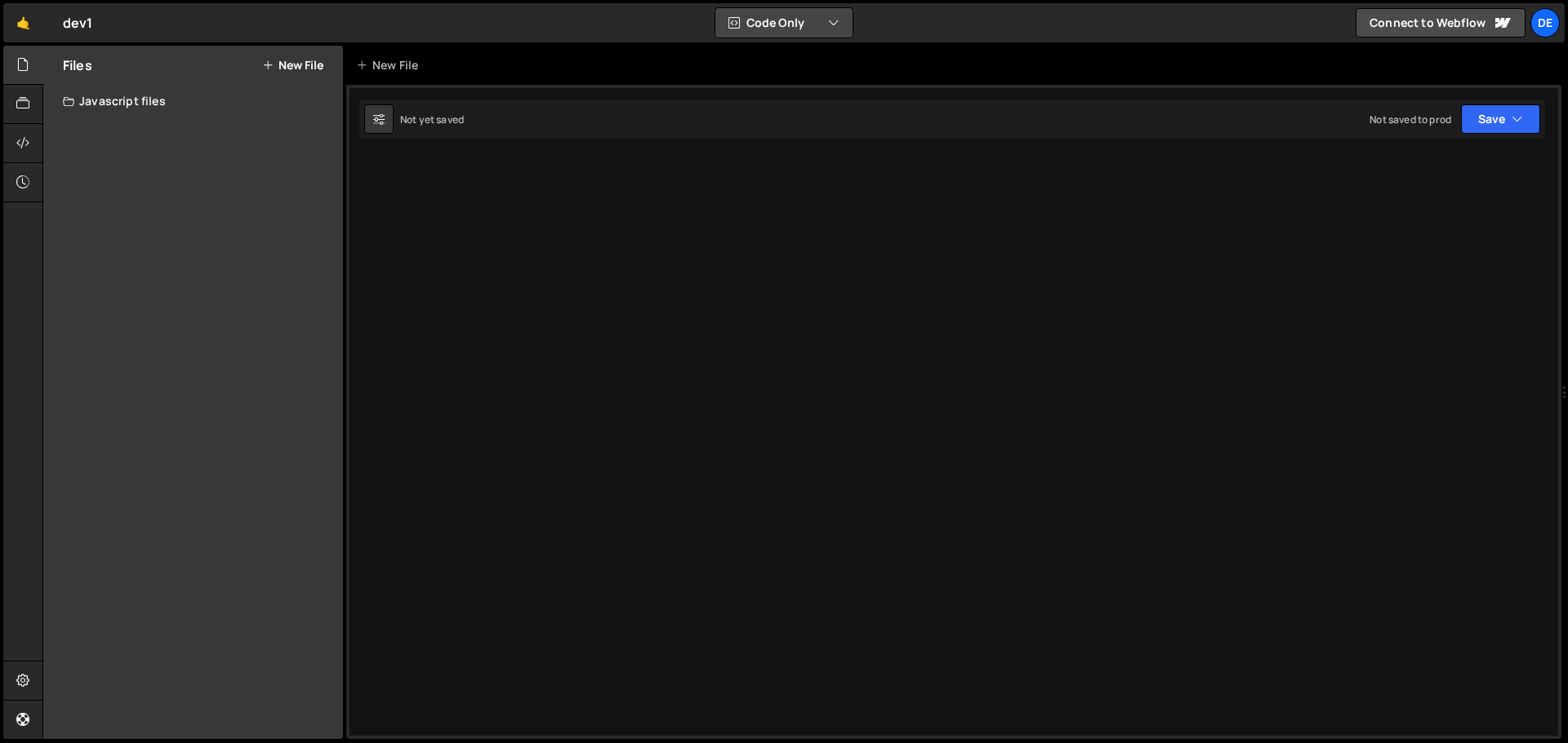
click at [781, 14] on button "Code Only" at bounding box center [784, 23] width 137 height 29
click at [757, 113] on button "Tools Only" at bounding box center [784, 118] width 137 height 29
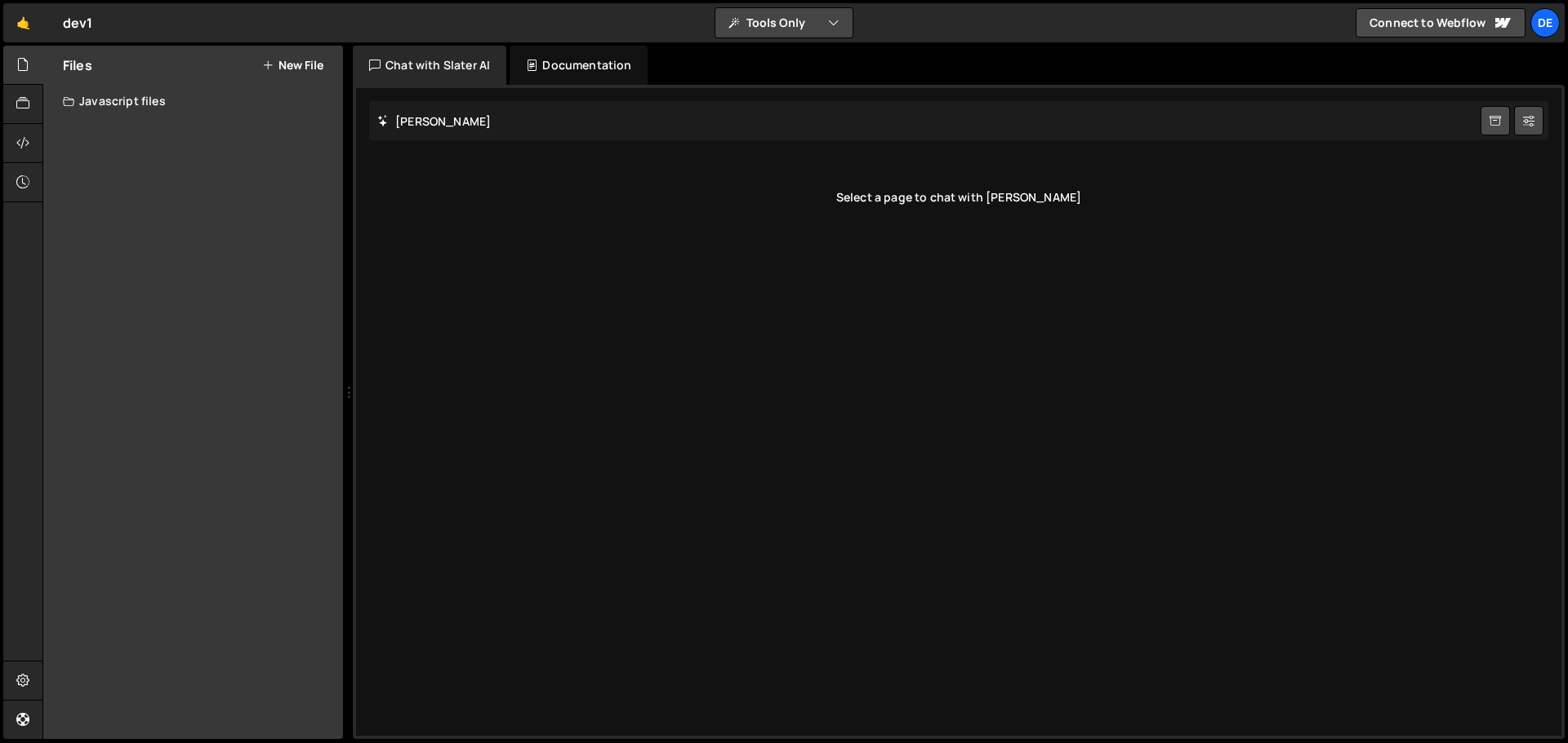
click at [770, 24] on button "Tools Only" at bounding box center [784, 23] width 137 height 29
click at [768, 84] on button "Code + Tools" at bounding box center [784, 88] width 137 height 29
